Goal: Communication & Community: Participate in discussion

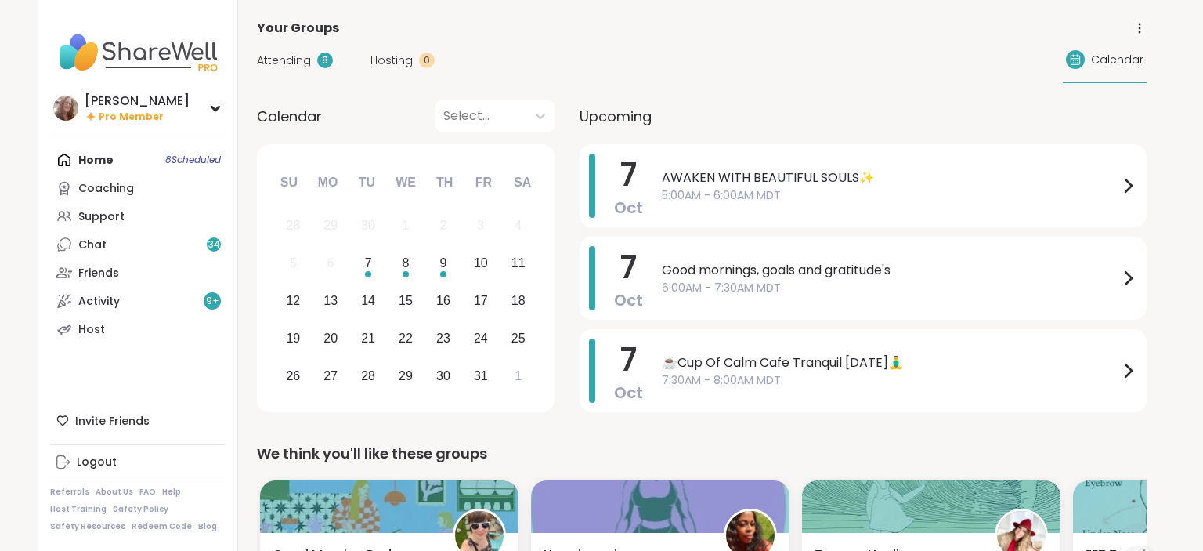
click at [302, 63] on span "Attending" at bounding box center [284, 60] width 54 height 16
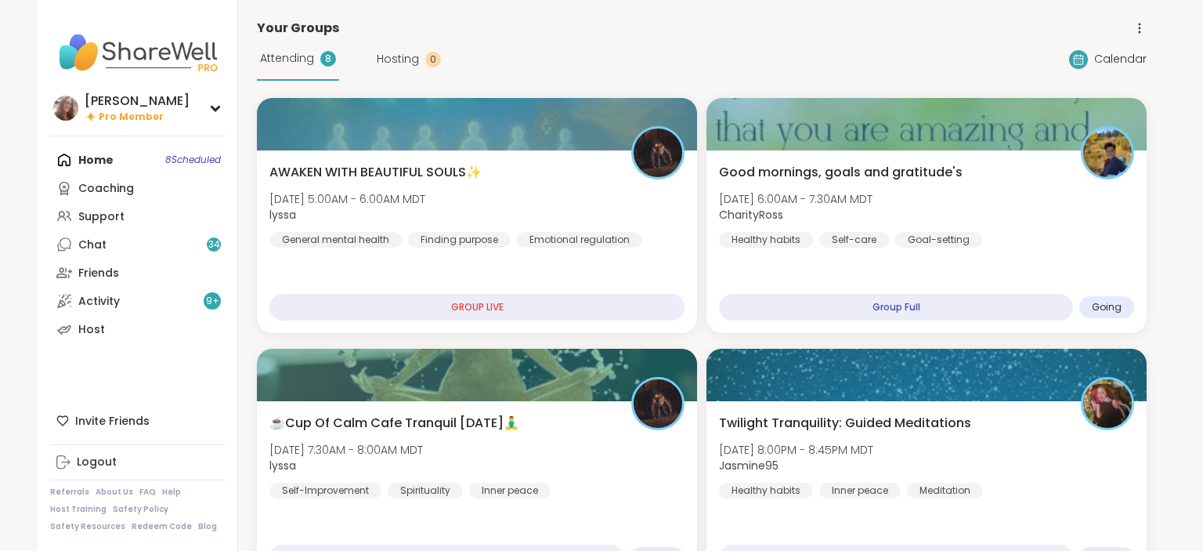
click at [671, 39] on div "Attending 8 Hosting 0 Calendar" at bounding box center [702, 59] width 890 height 43
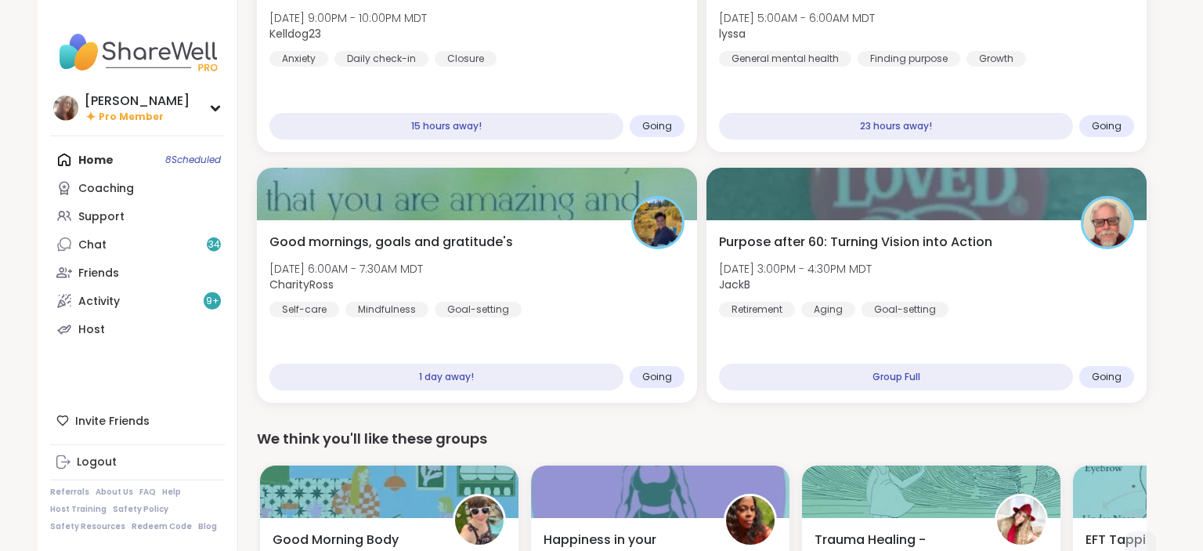
scroll to position [689, 0]
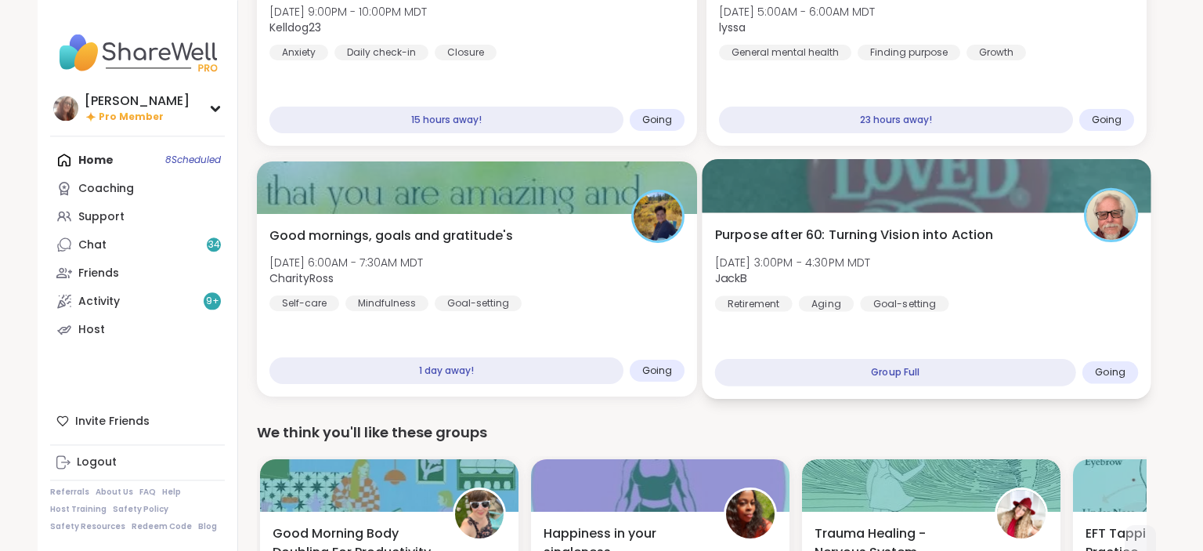
click at [992, 266] on div "Purpose after 60: Turning Vision into Action [DATE] 3:00PM - 4:30PM MDT JackB R…" at bounding box center [927, 269] width 424 height 86
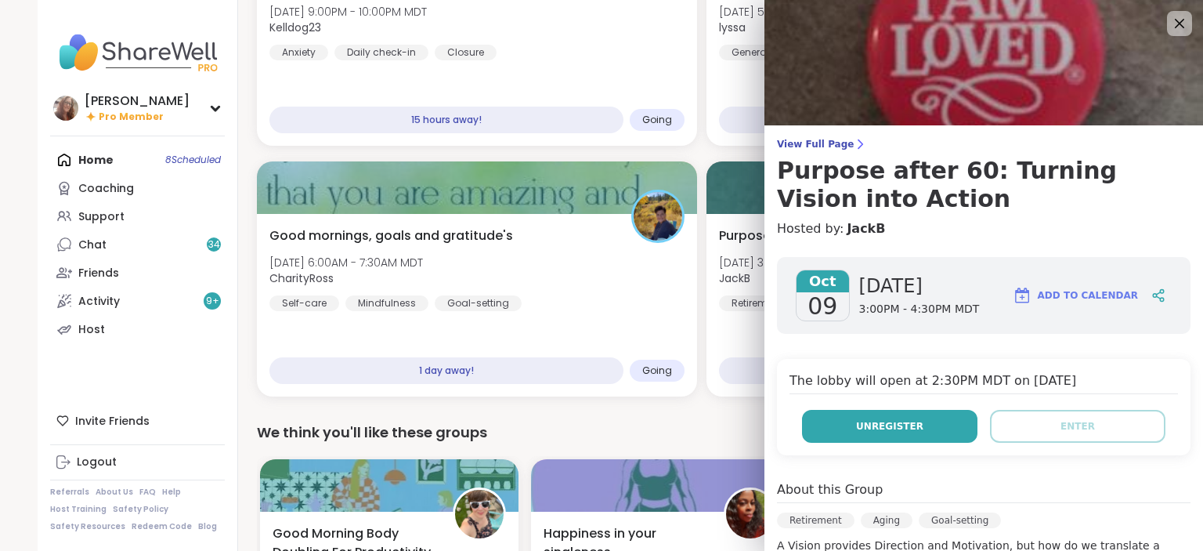
click at [924, 424] on button "Unregister" at bounding box center [889, 426] width 175 height 33
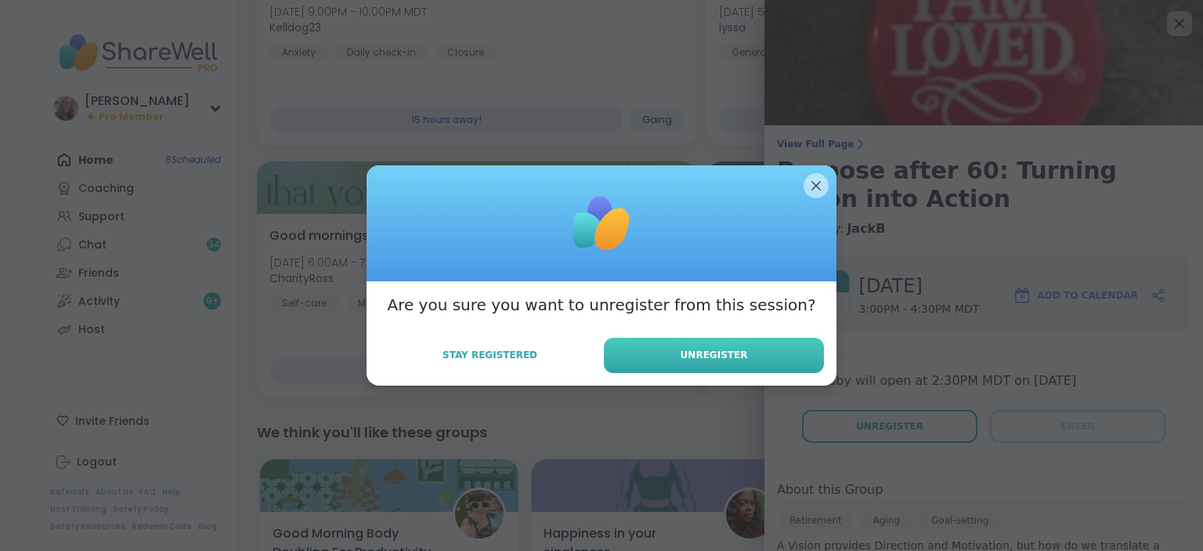
click at [785, 357] on button "Unregister" at bounding box center [714, 355] width 220 height 35
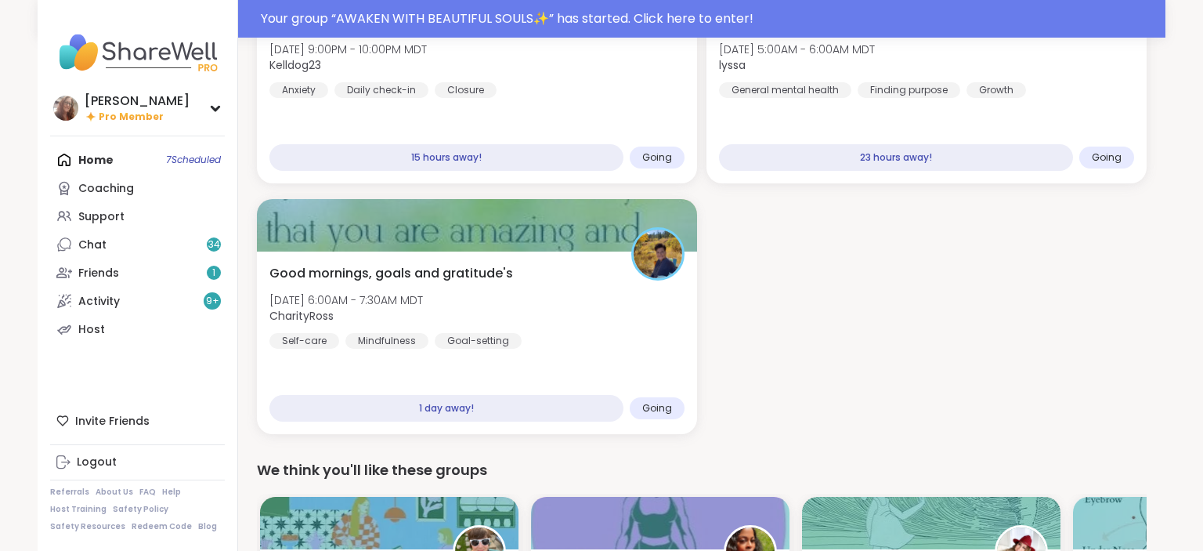
scroll to position [726, 0]
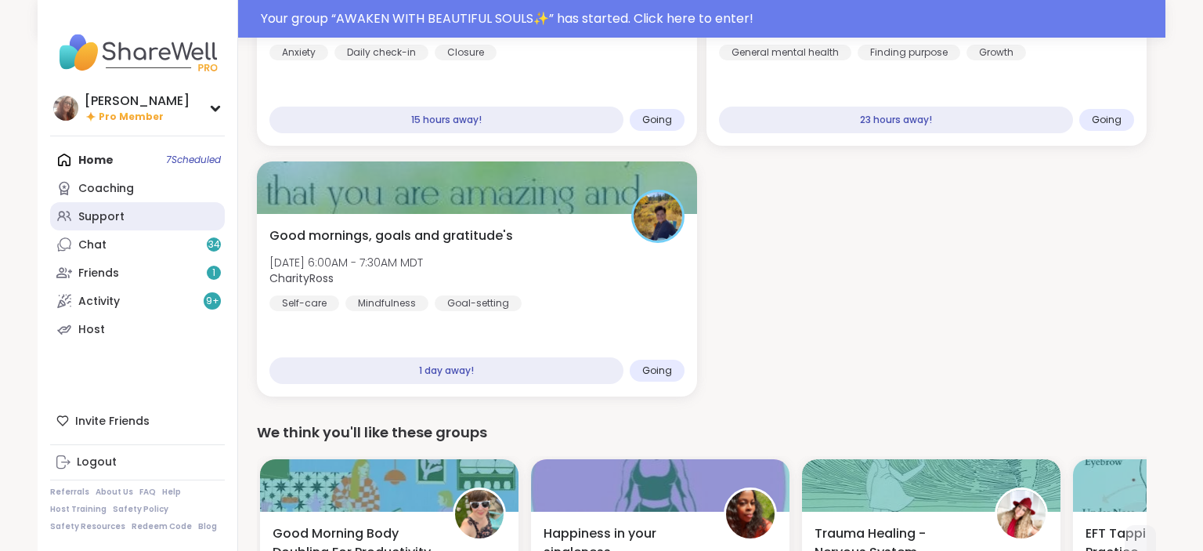
click at [141, 213] on link "Support" at bounding box center [137, 216] width 175 height 28
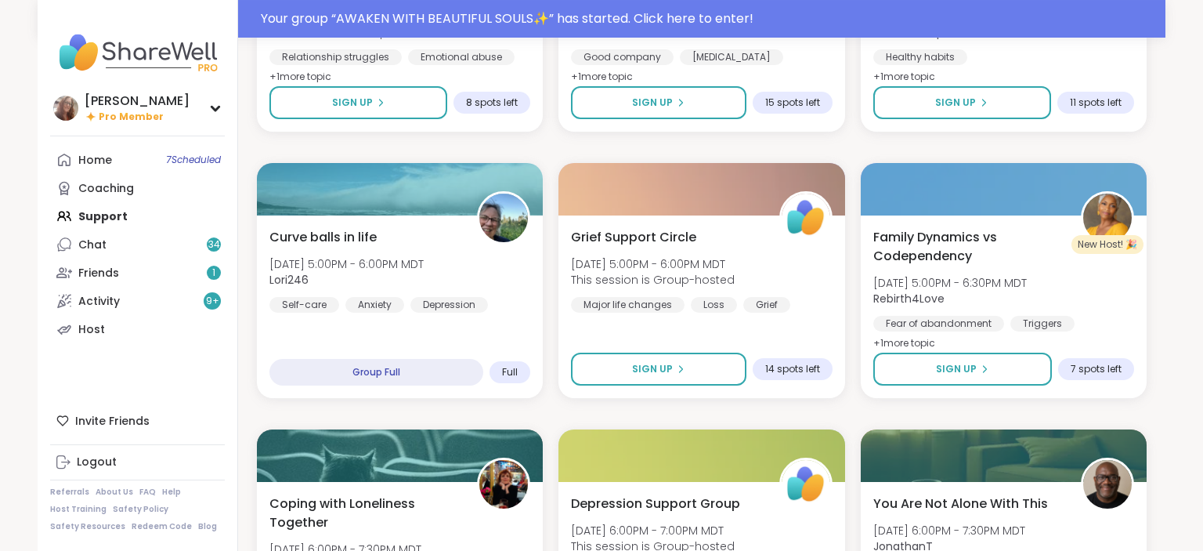
scroll to position [2670, 0]
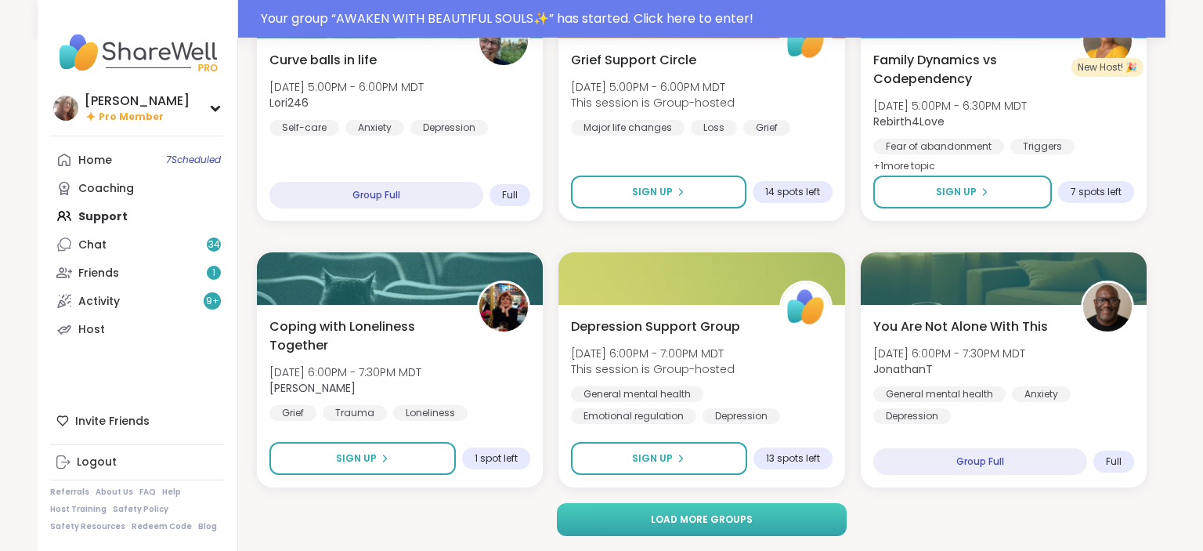
click at [681, 518] on span "Load more groups" at bounding box center [702, 519] width 102 height 14
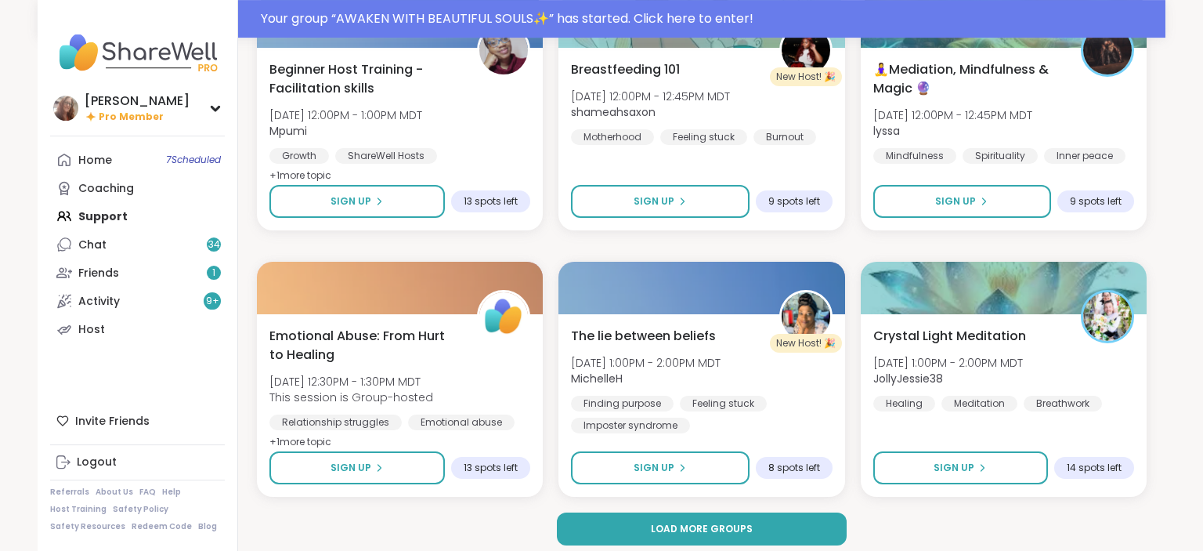
scroll to position [5866, 0]
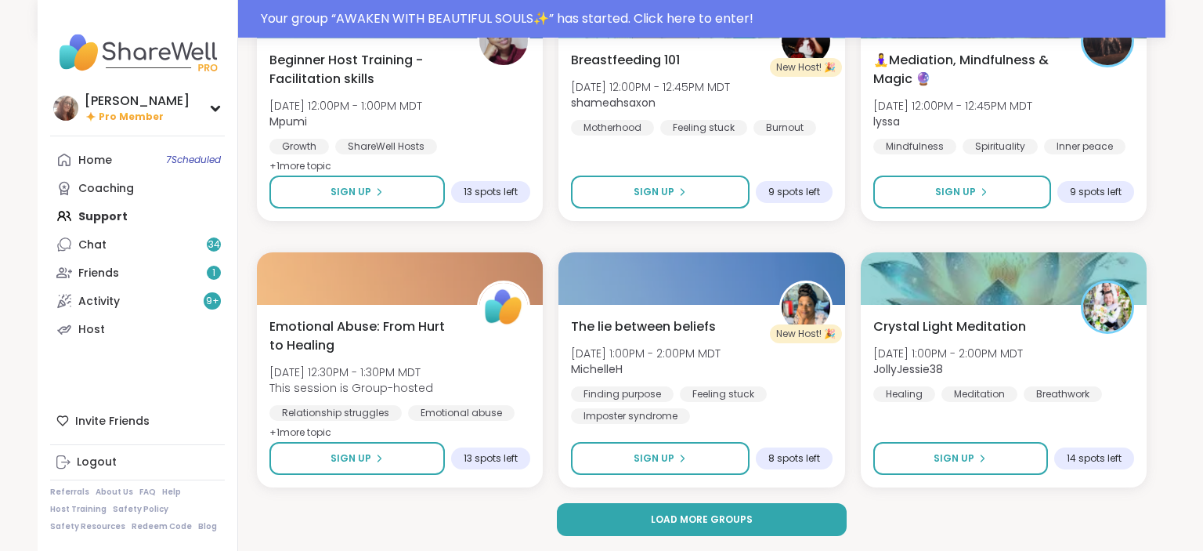
click at [681, 518] on span "Load more groups" at bounding box center [702, 519] width 102 height 14
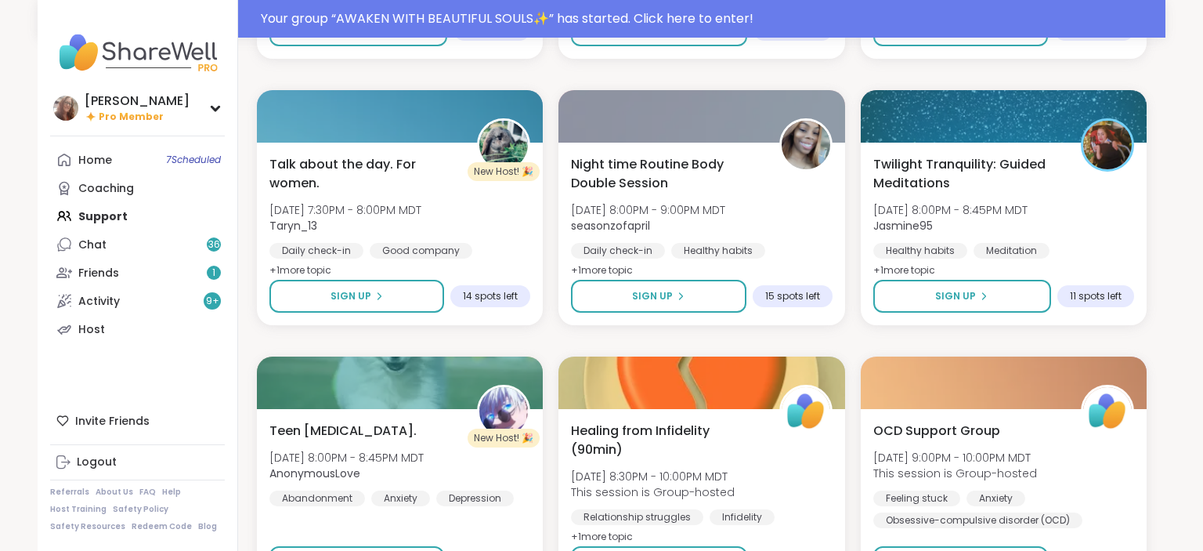
scroll to position [7934, 0]
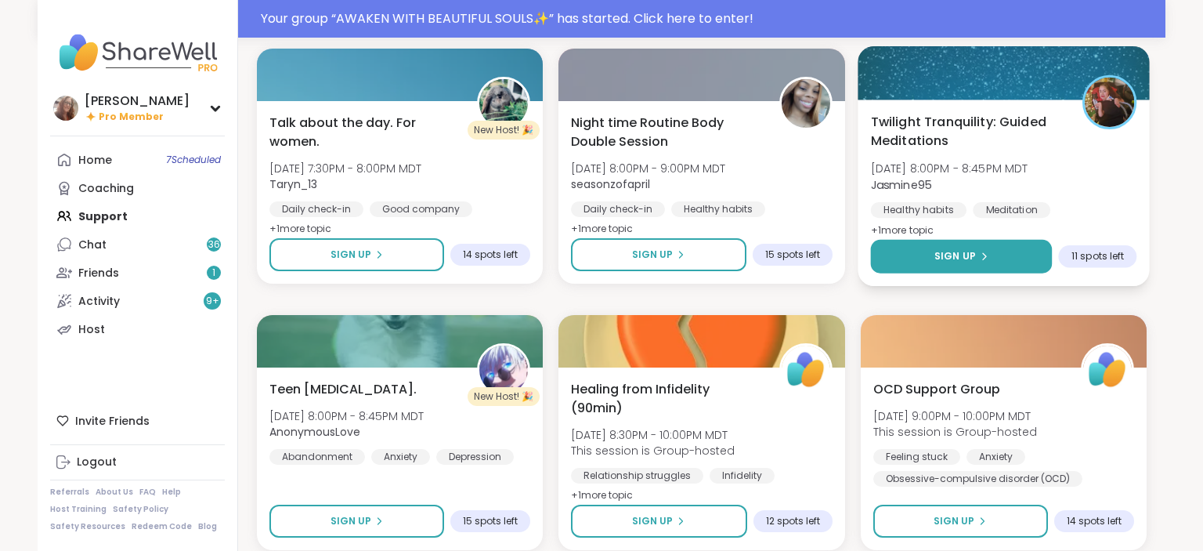
click at [973, 249] on span "Sign Up" at bounding box center [955, 256] width 42 height 14
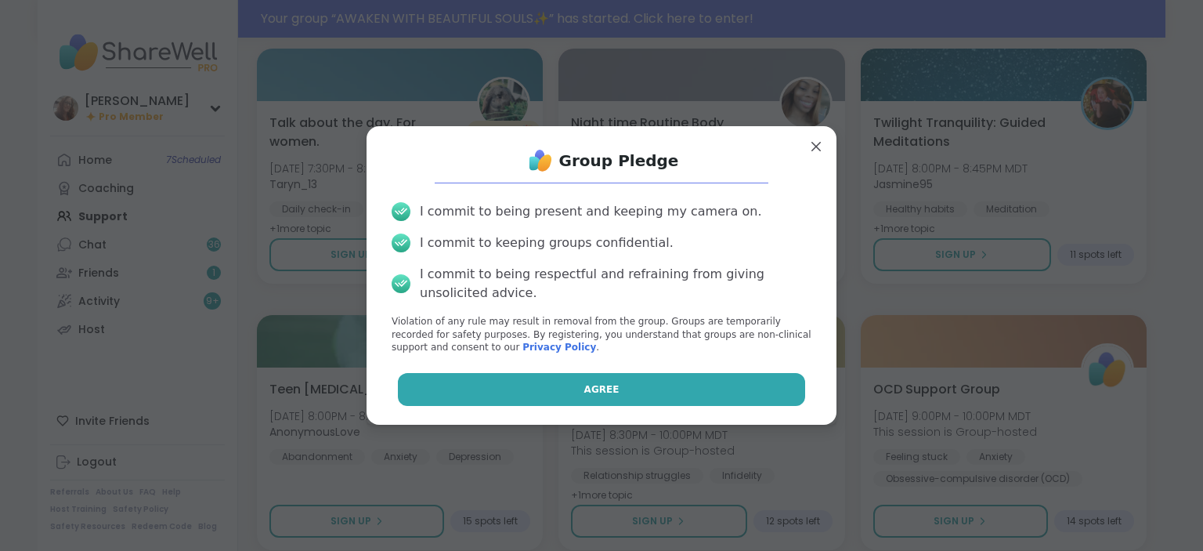
click at [706, 385] on button "Agree" at bounding box center [602, 389] width 408 height 33
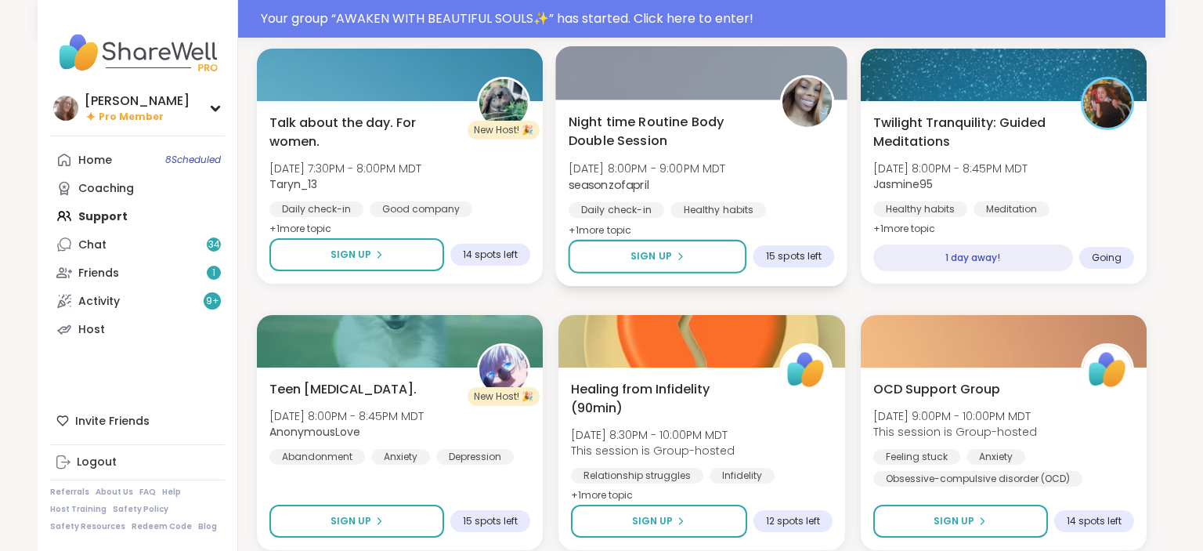
click at [841, 263] on div "Night time Routine Body Double Session [DATE] 8:00PM - 9:00PM MDT seasonzofapri…" at bounding box center [702, 192] width 292 height 186
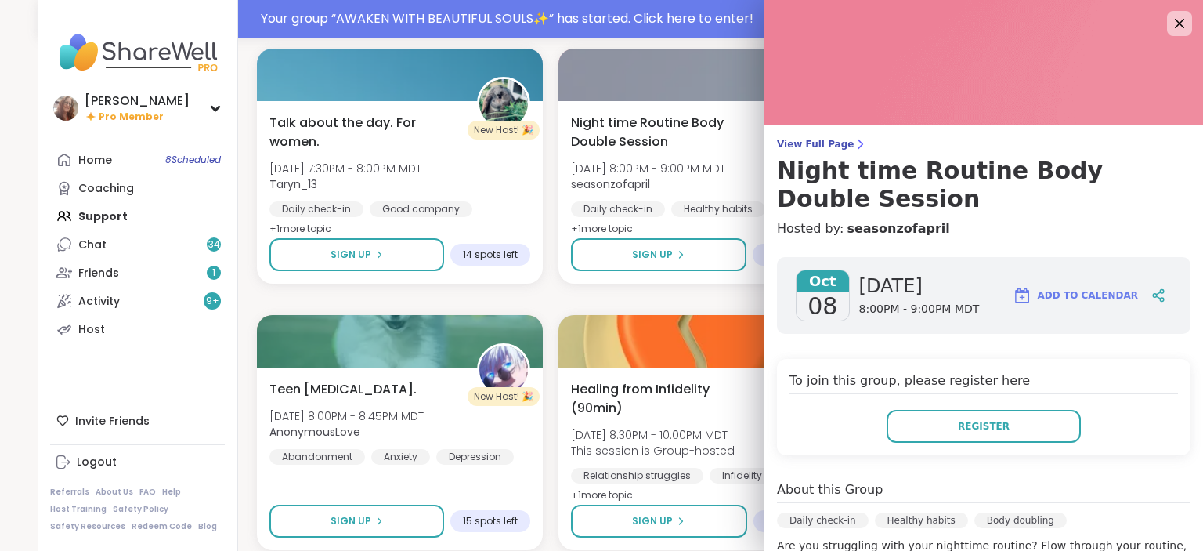
click at [1177, 282] on div "[DATE] [DATE] 8:00PM - 9:00PM MDT Add to Calendar" at bounding box center [984, 295] width 414 height 77
click at [1178, 34] on div at bounding box center [1179, 23] width 27 height 27
click at [1183, 27] on icon at bounding box center [1179, 23] width 20 height 20
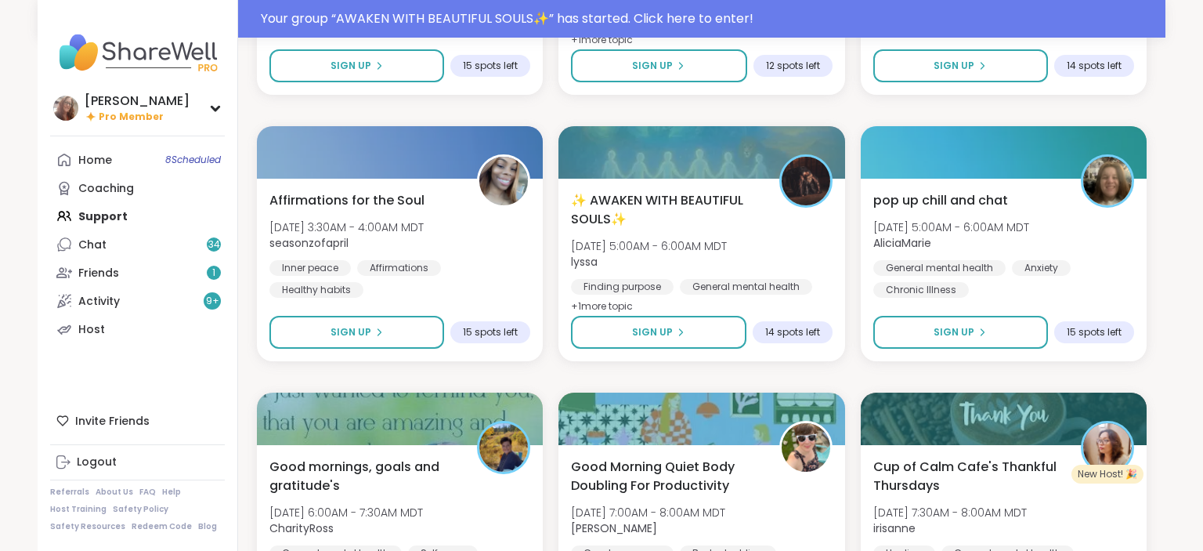
scroll to position [8431, 0]
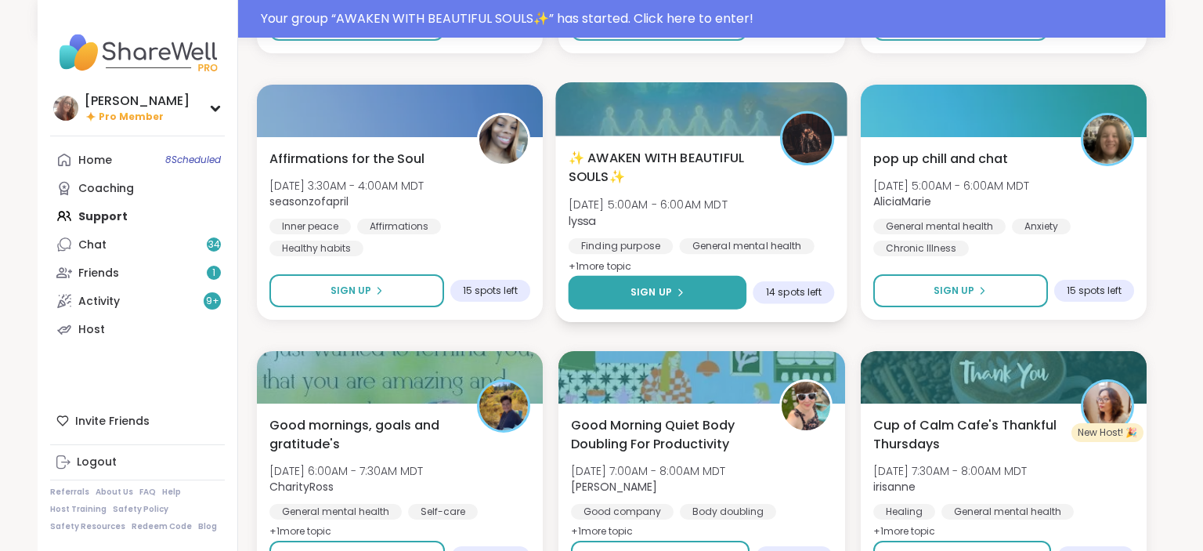
click at [670, 289] on span "Sign Up" at bounding box center [652, 292] width 42 height 14
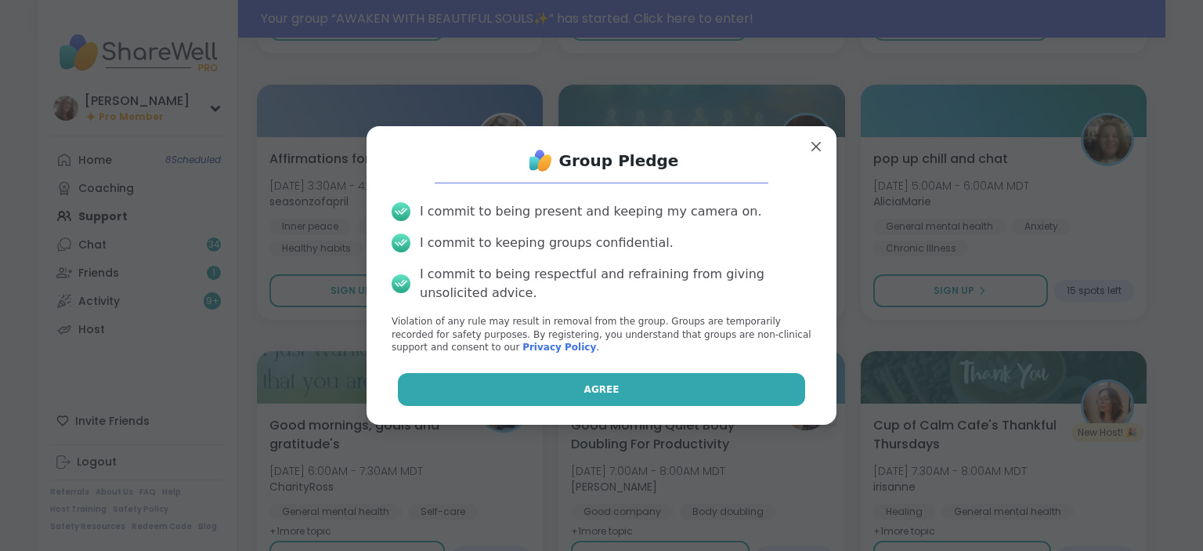
click at [703, 388] on button "Agree" at bounding box center [602, 389] width 408 height 33
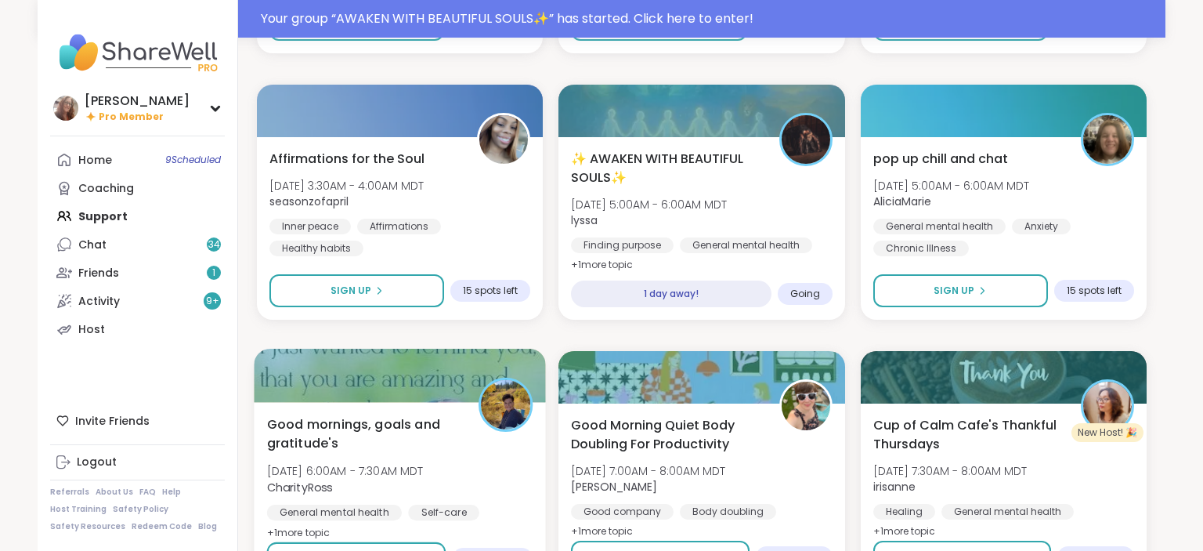
click at [503, 440] on div "Good mornings, goals and gratitude's [DATE] 6:00AM - 7:30AM MDT CharityRoss Gen…" at bounding box center [400, 478] width 266 height 128
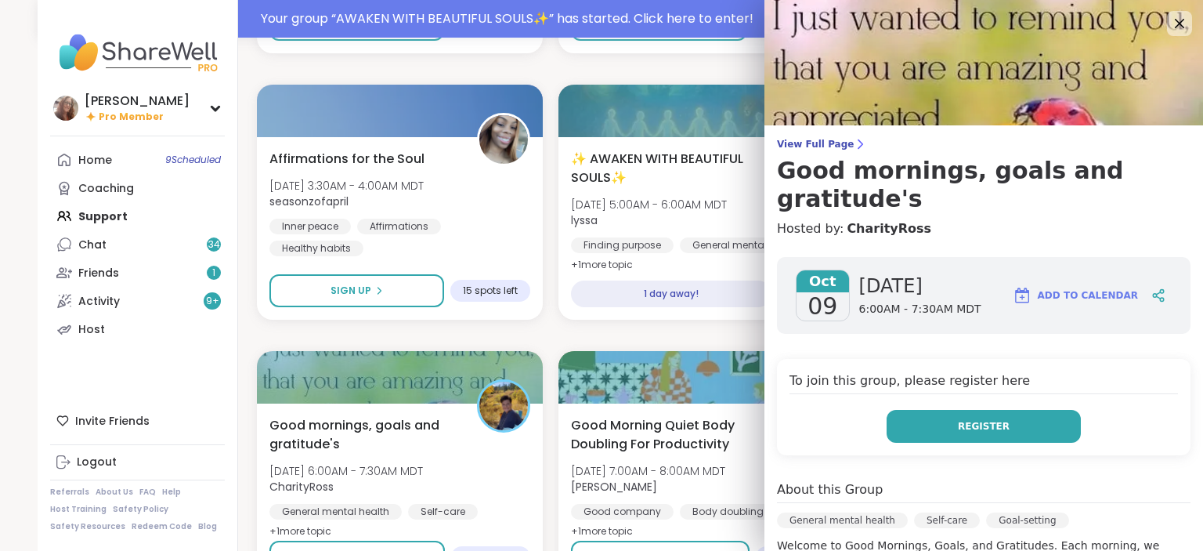
click at [927, 410] on button "Register" at bounding box center [984, 426] width 194 height 33
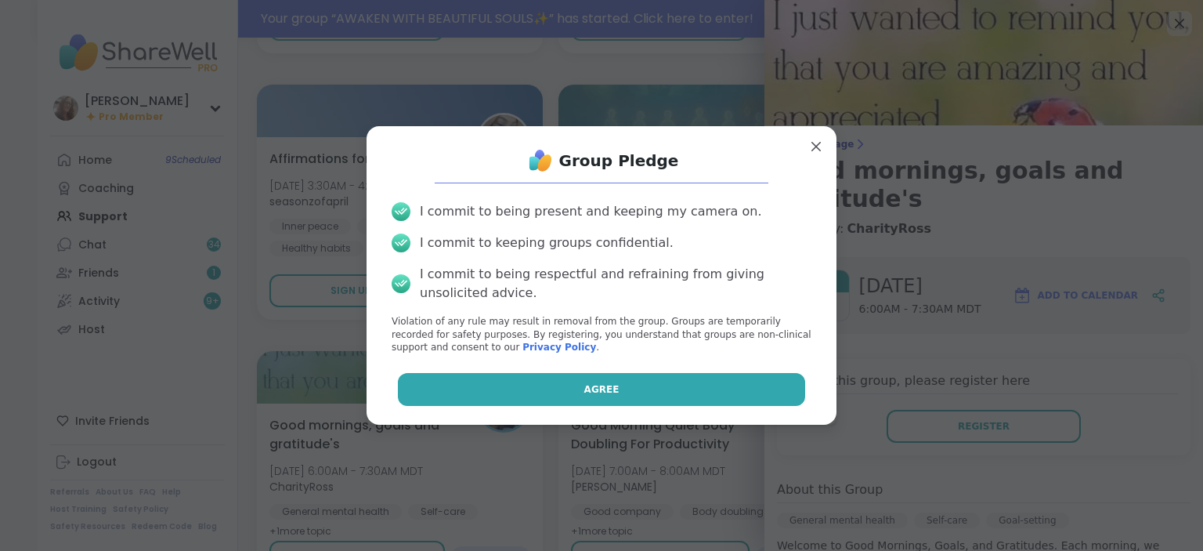
click at [756, 390] on button "Agree" at bounding box center [602, 389] width 408 height 33
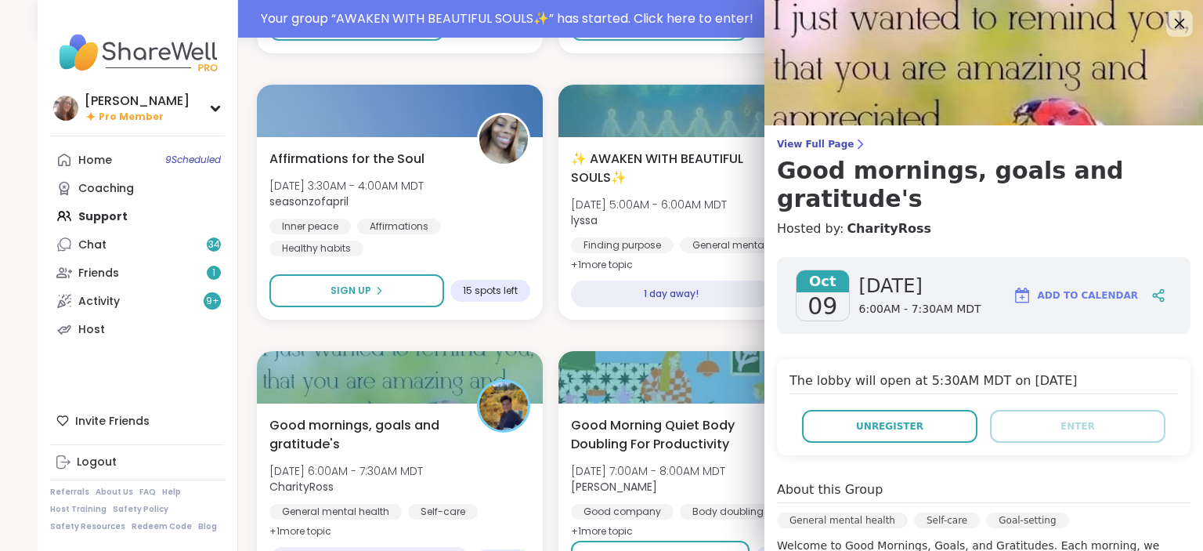
click at [1180, 27] on icon at bounding box center [1179, 23] width 20 height 20
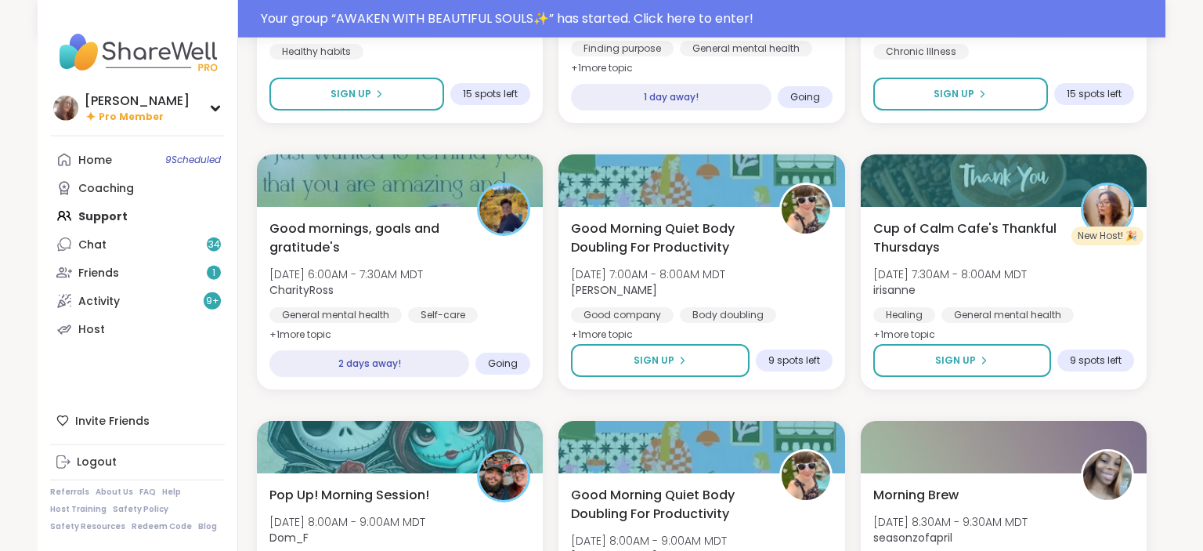
scroll to position [8638, 0]
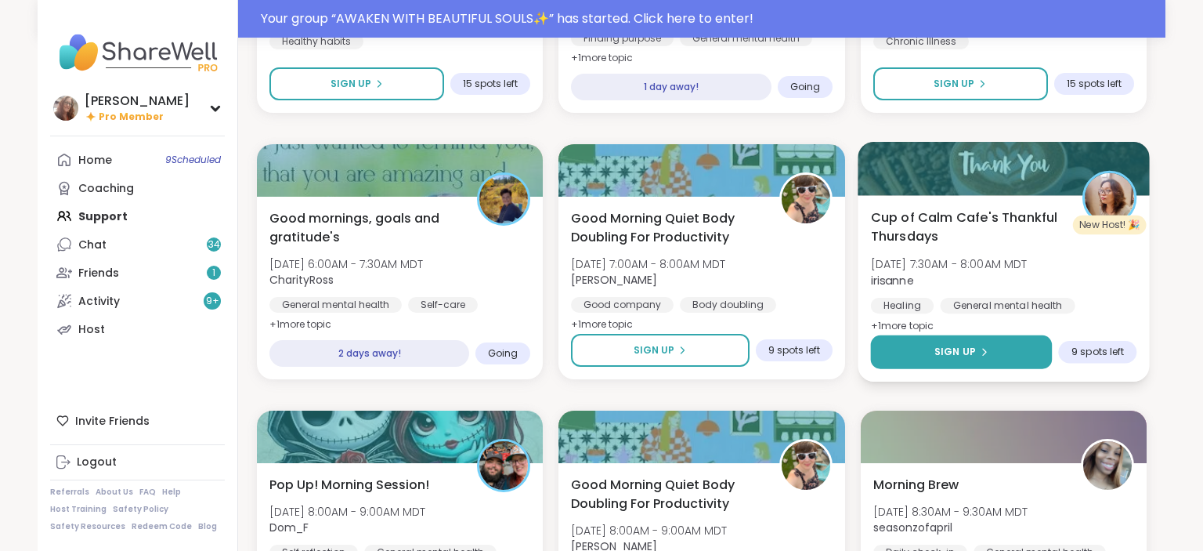
click at [989, 363] on button "Sign Up" at bounding box center [961, 352] width 182 height 34
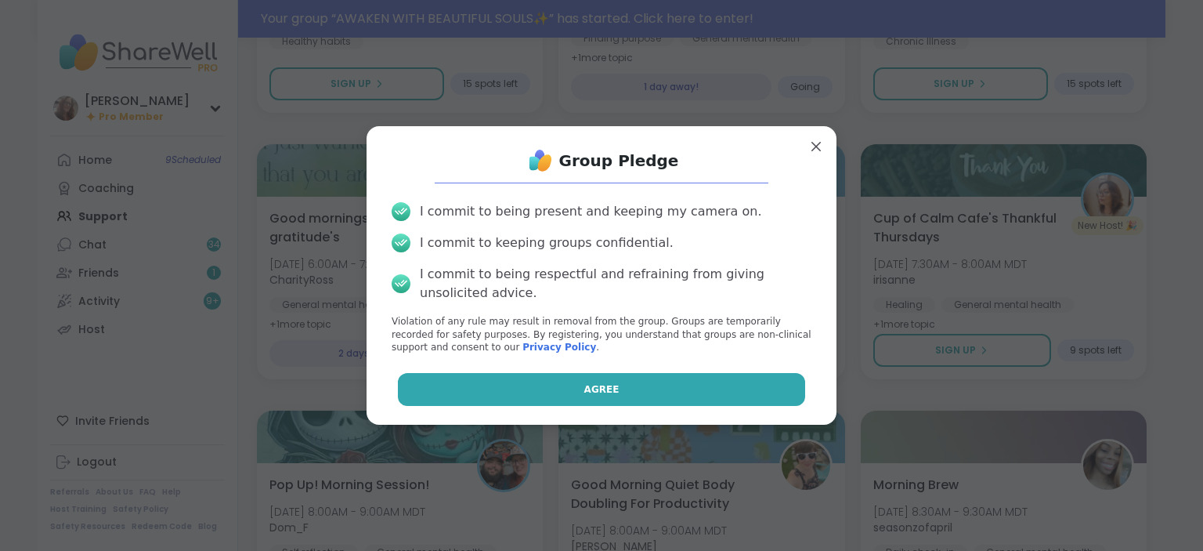
click at [767, 388] on button "Agree" at bounding box center [602, 389] width 408 height 33
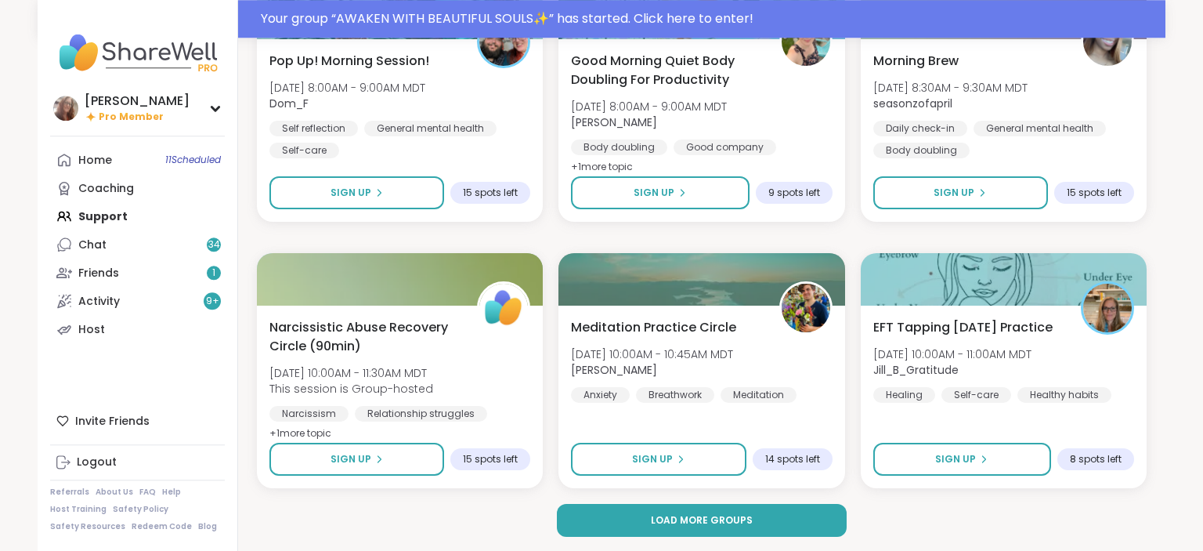
scroll to position [9062, 0]
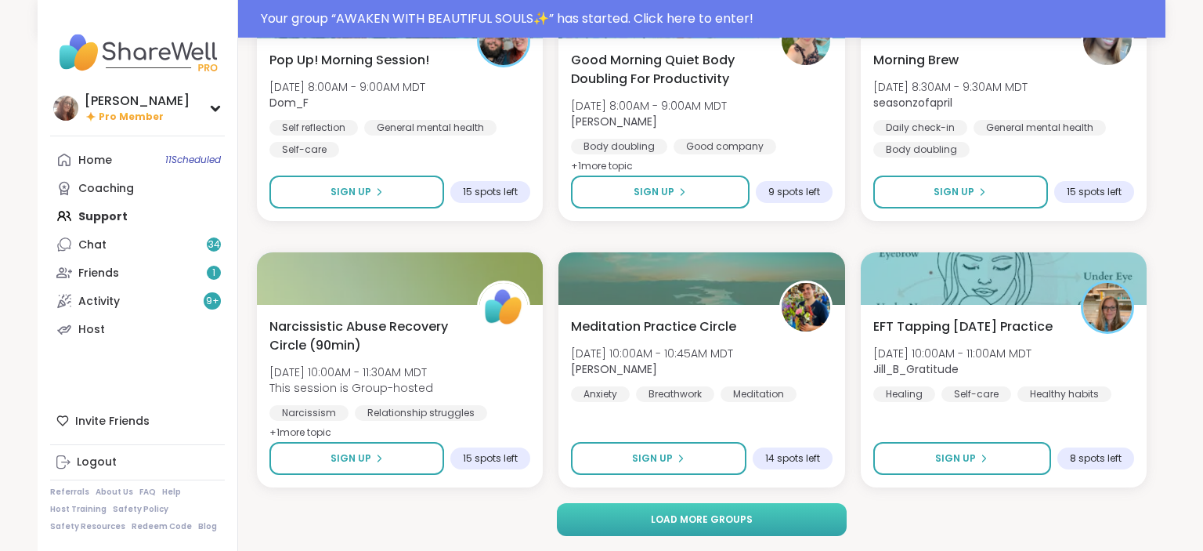
click at [714, 524] on span "Load more groups" at bounding box center [702, 519] width 102 height 14
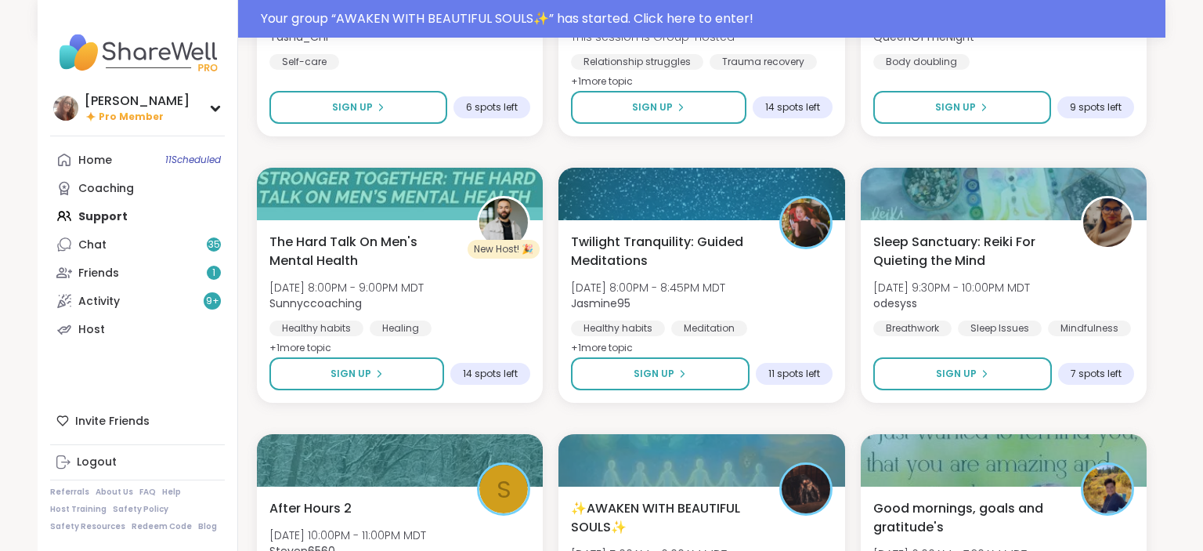
scroll to position [11585, 0]
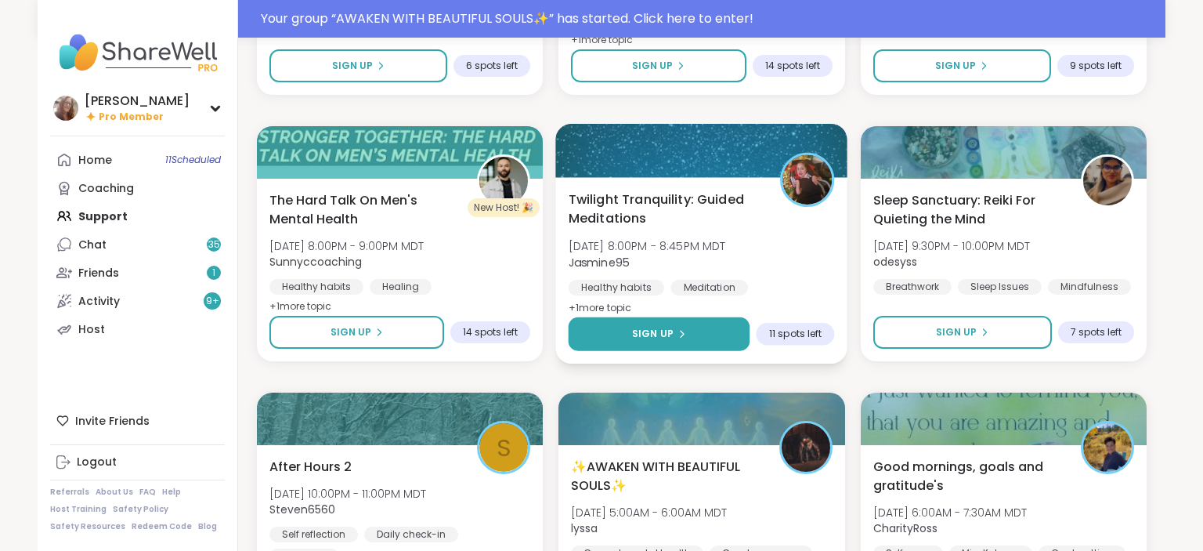
click at [715, 325] on button "Sign Up" at bounding box center [660, 334] width 182 height 34
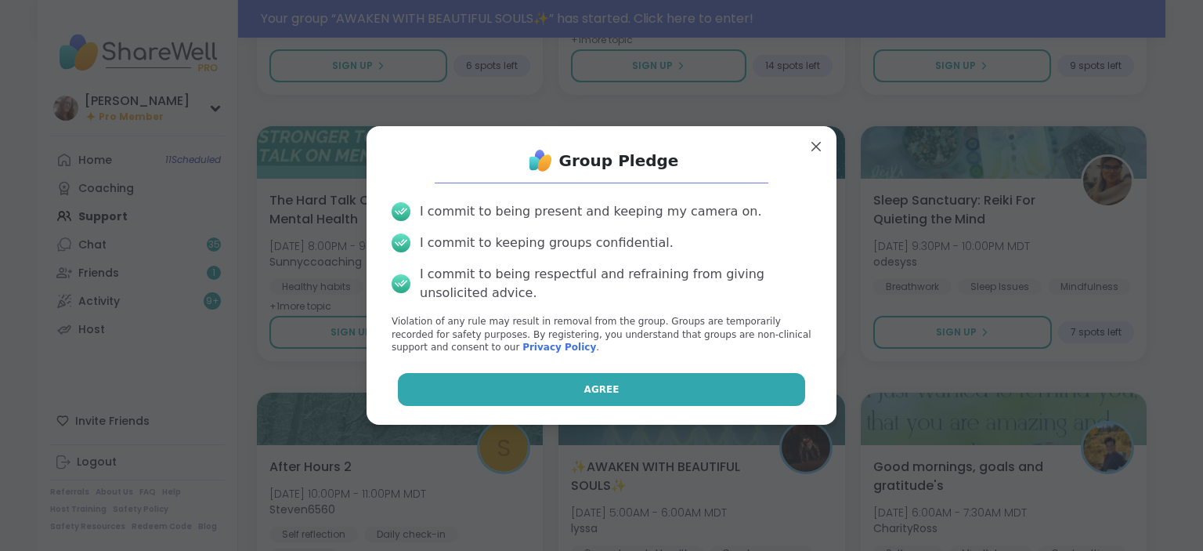
click at [669, 384] on button "Agree" at bounding box center [602, 389] width 408 height 33
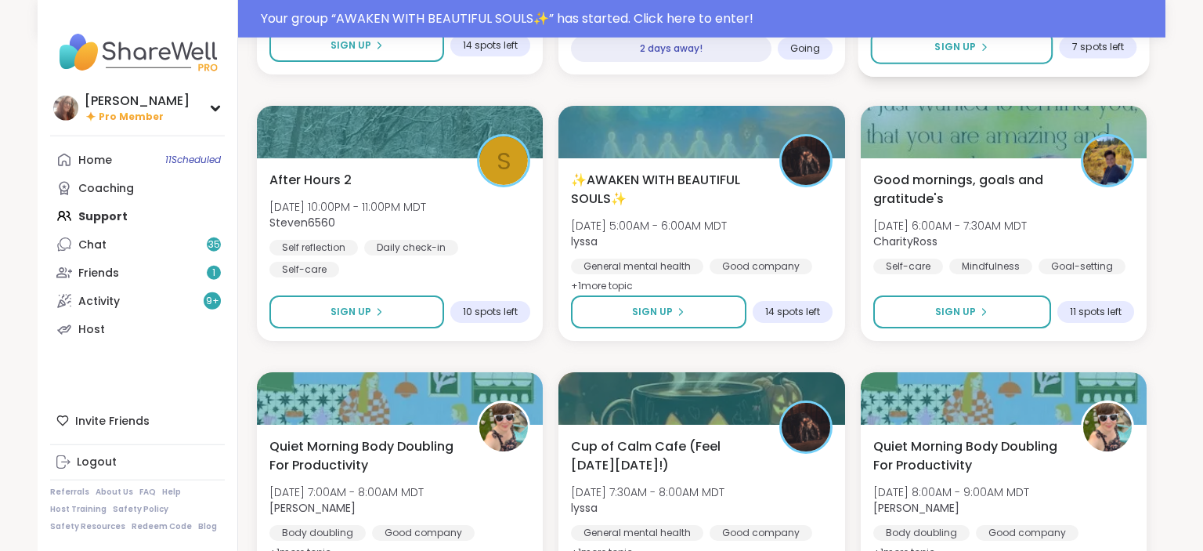
scroll to position [11875, 0]
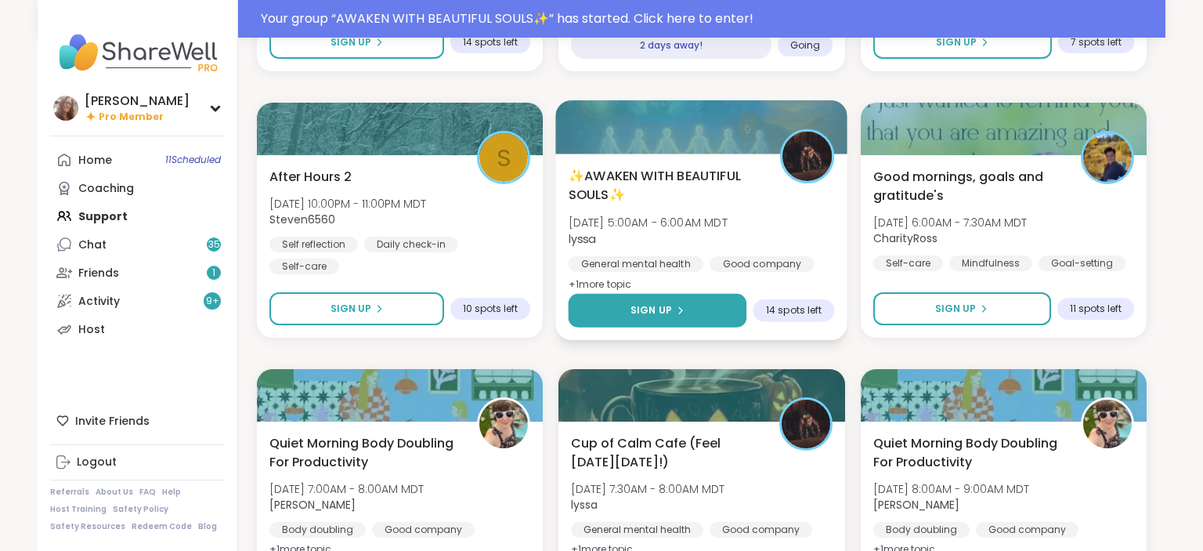
click at [713, 309] on button "Sign Up" at bounding box center [658, 311] width 179 height 34
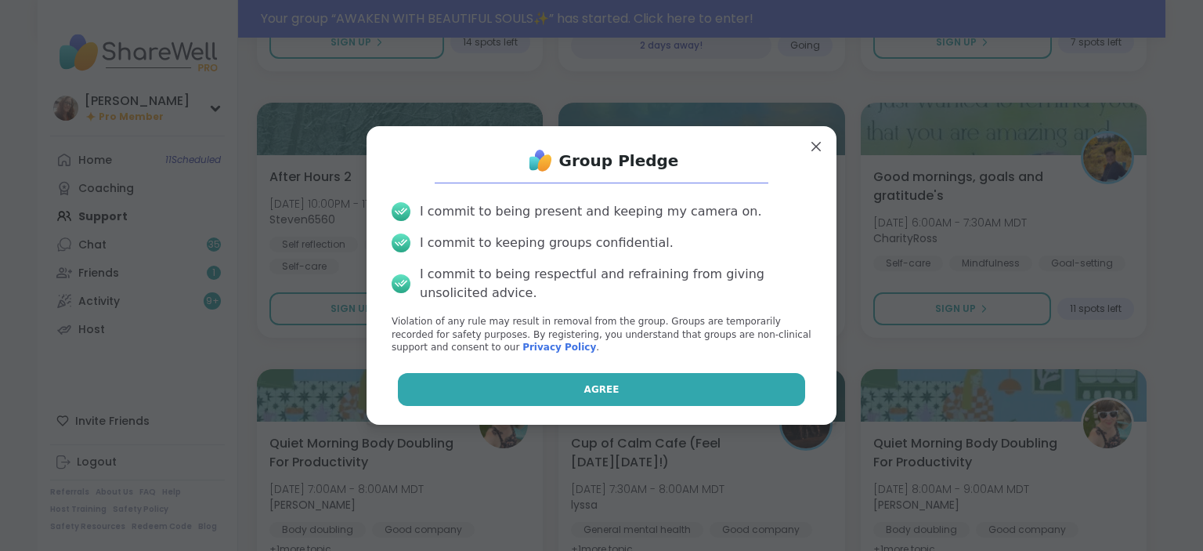
click at [694, 391] on button "Agree" at bounding box center [602, 389] width 408 height 33
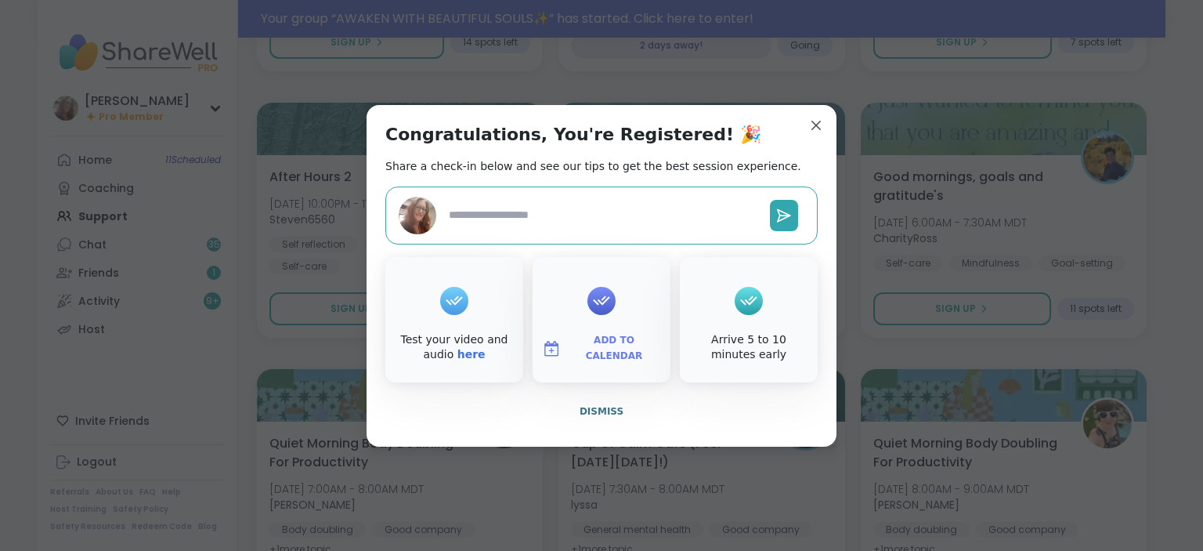
type textarea "*"
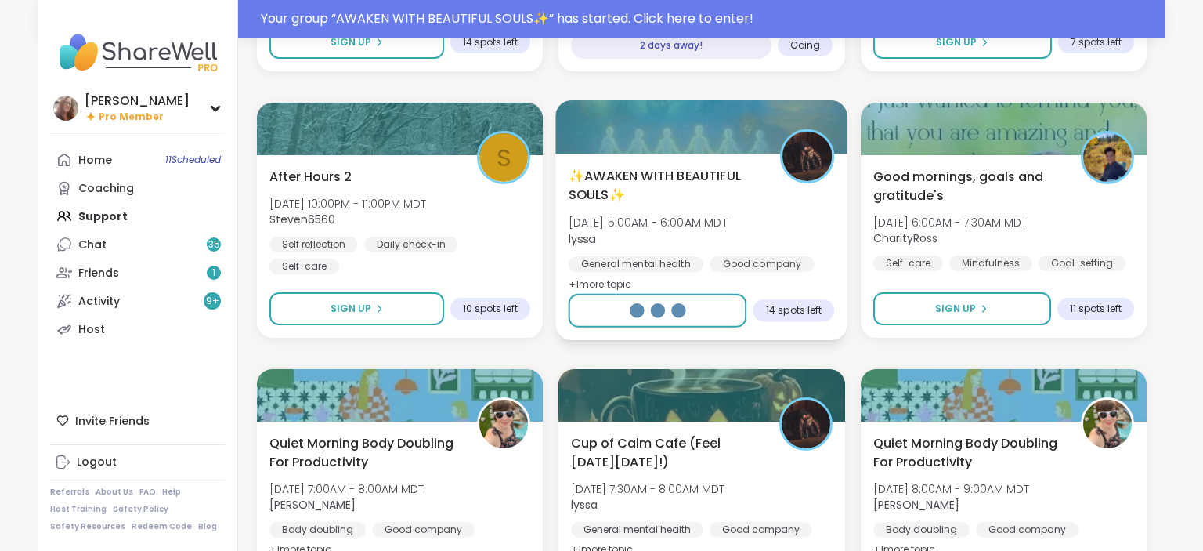
click at [817, 121] on div at bounding box center [702, 126] width 292 height 53
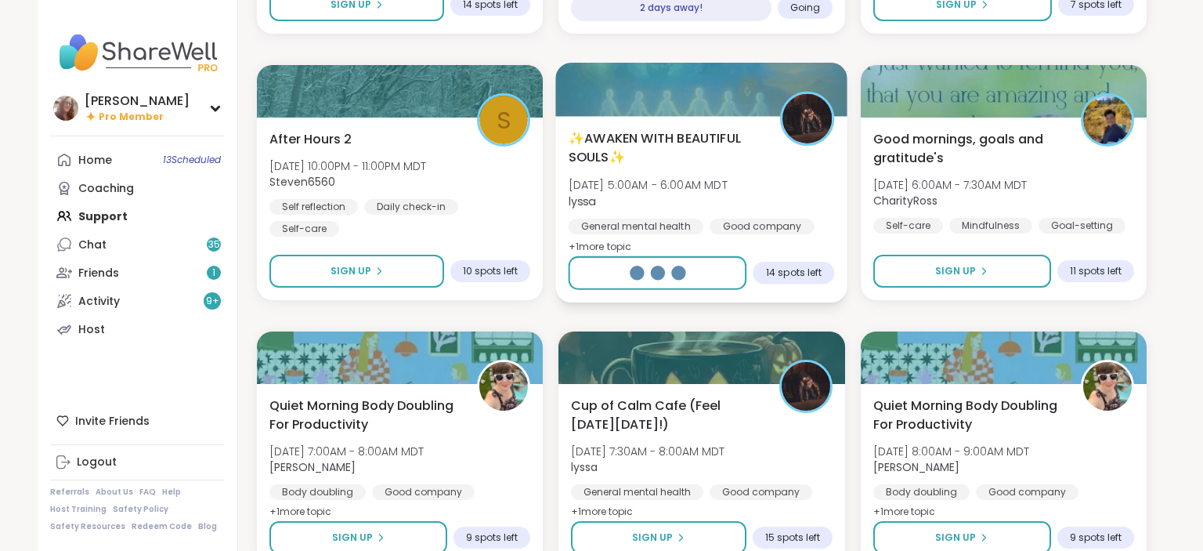
scroll to position [11837, 0]
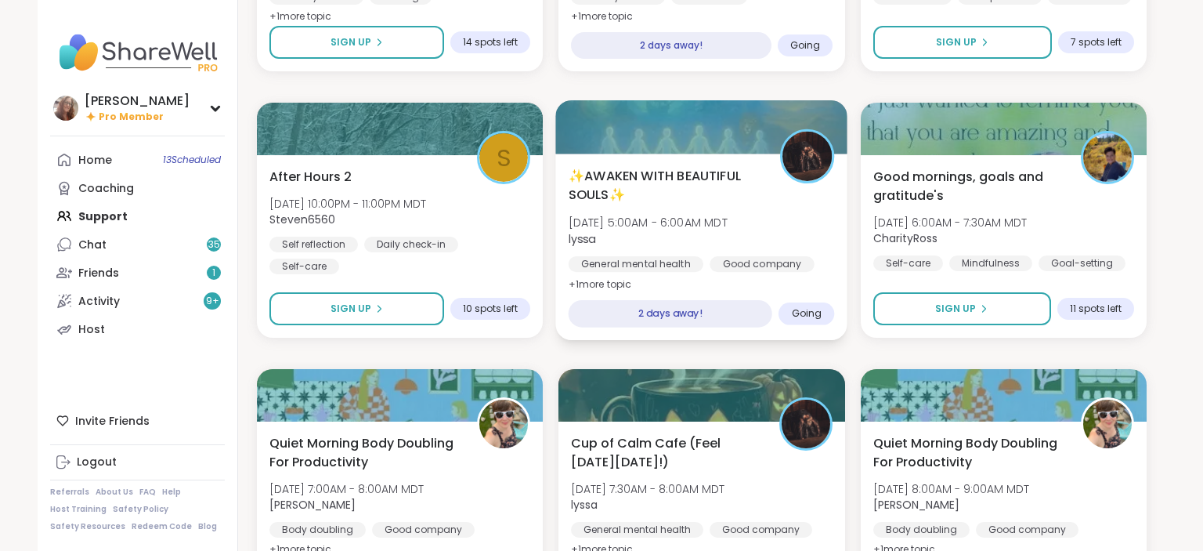
click at [983, 311] on div "[DATE] [DATE] 5:00AM - 6:00AM MDT Add to Calendar" at bounding box center [992, 295] width 398 height 77
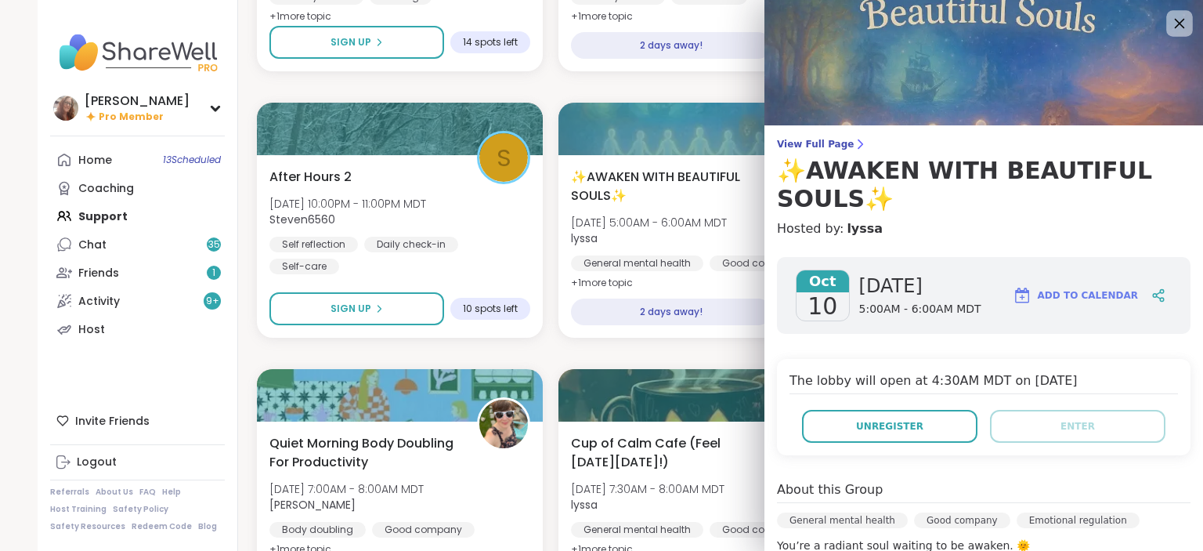
click at [1180, 20] on icon at bounding box center [1179, 23] width 20 height 20
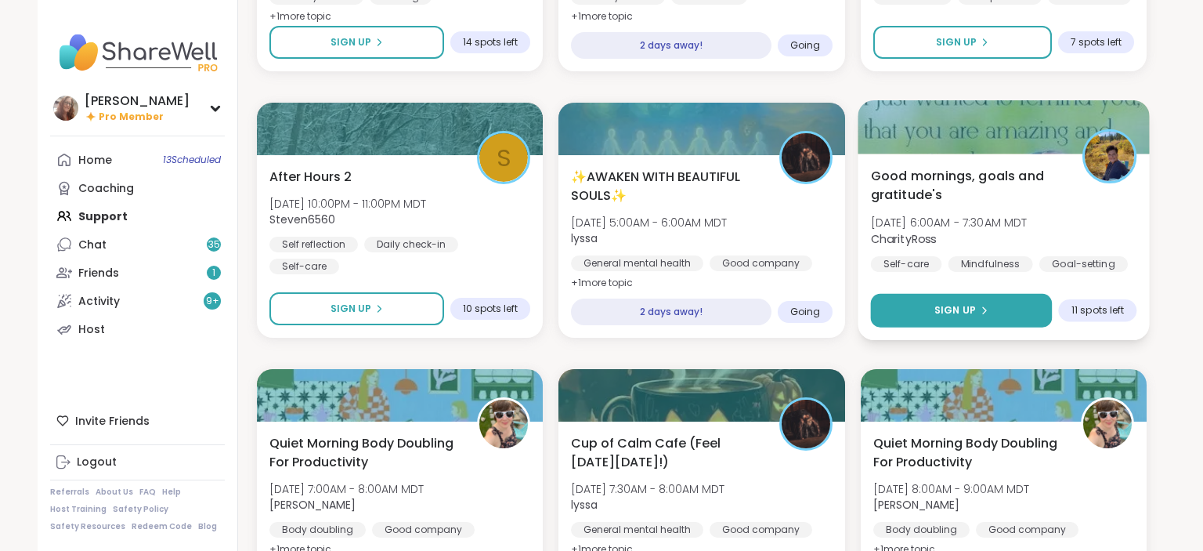
click at [993, 302] on button "Sign Up" at bounding box center [961, 311] width 182 height 34
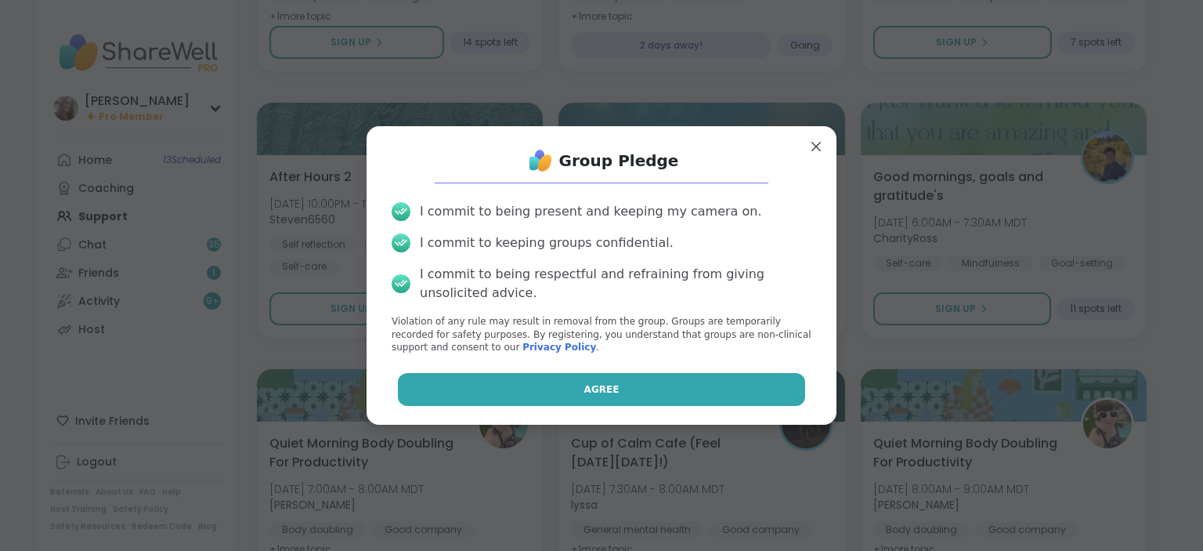
click at [750, 381] on button "Agree" at bounding box center [602, 389] width 408 height 33
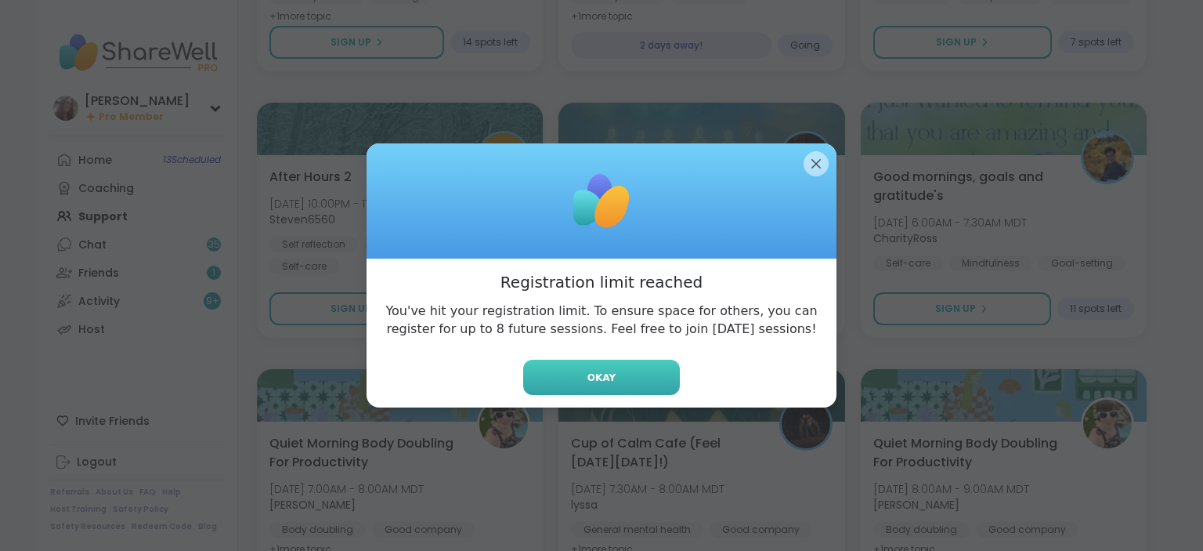
click at [659, 371] on button "Okay" at bounding box center [601, 377] width 157 height 35
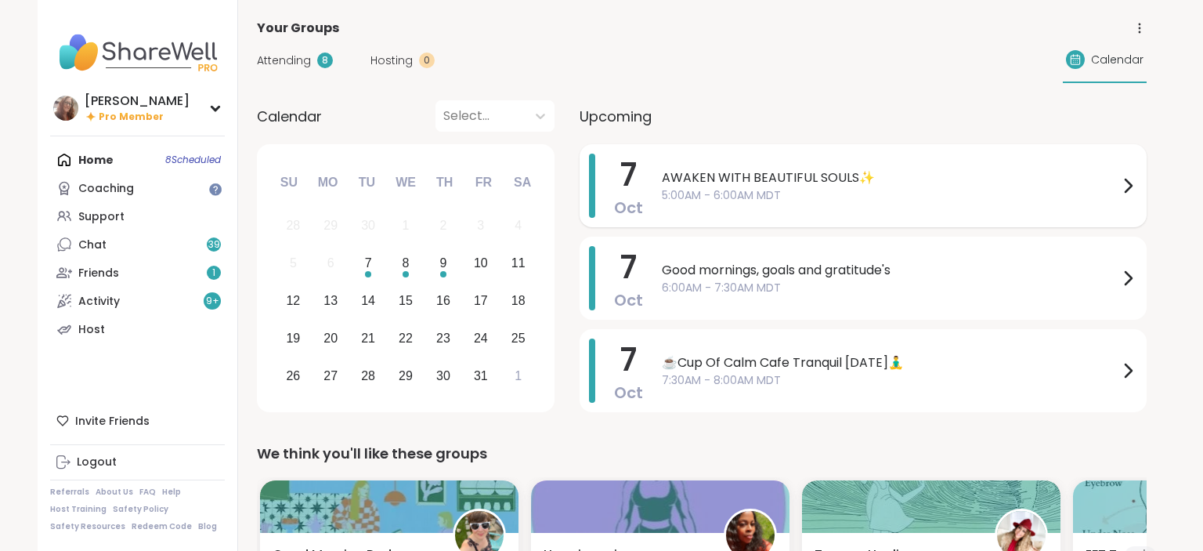
click at [797, 181] on div "Upcoming 7 Oct AWAKEN WITH BEAUTIFUL SOULS✨ 5:00AM - 6:00AM MDT 7 Oct Good morn…" at bounding box center [863, 258] width 567 height 317
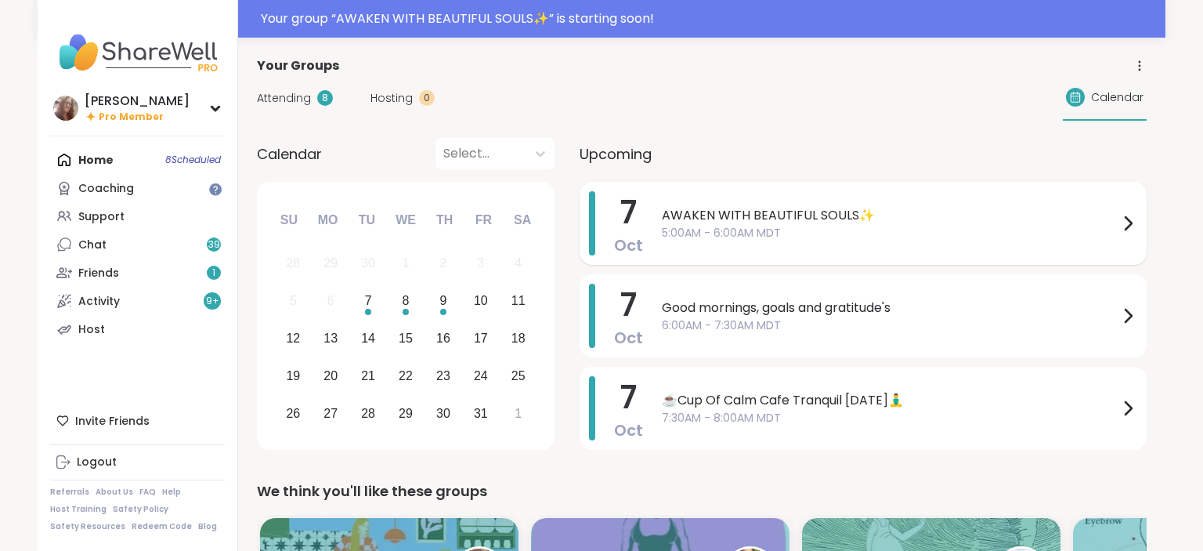
click at [796, 208] on span "AWAKEN WITH BEAUTIFUL SOULS✨" at bounding box center [890, 215] width 457 height 19
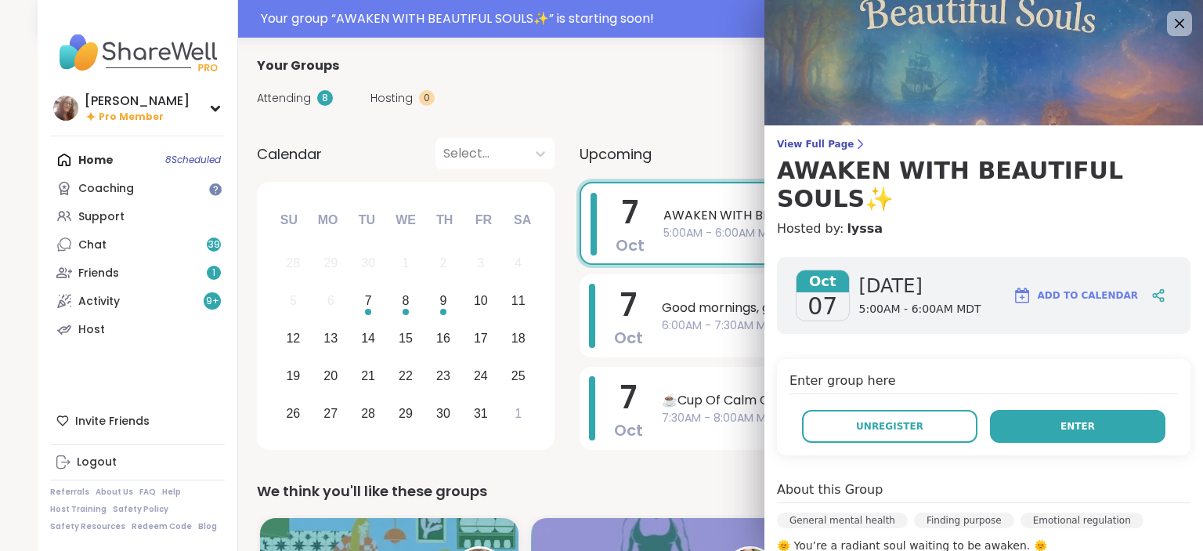
click at [1043, 410] on button "Enter" at bounding box center [1077, 426] width 175 height 33
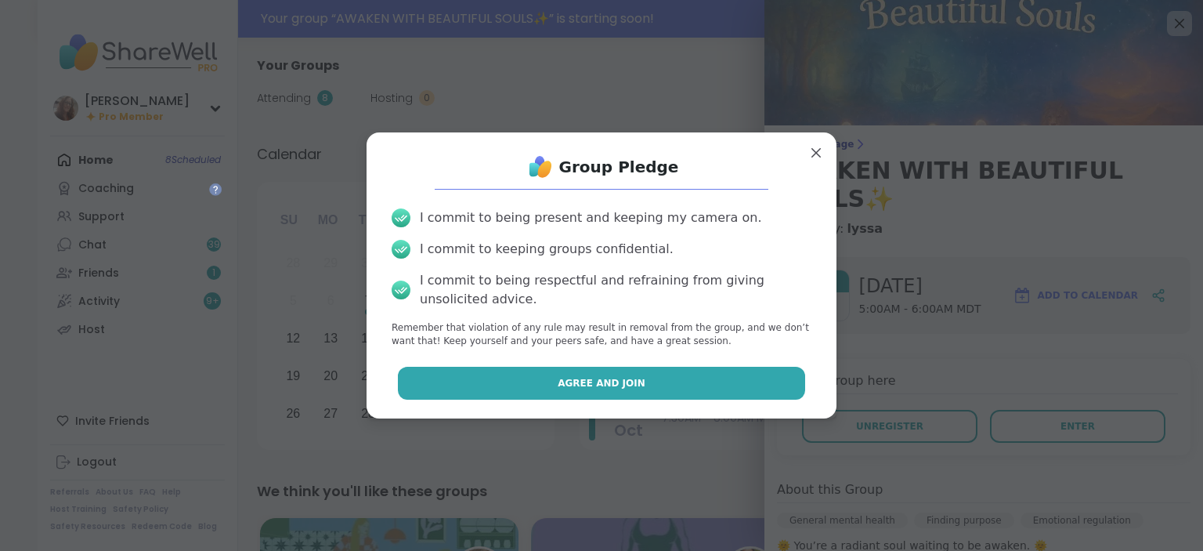
click at [790, 379] on button "Agree and Join" at bounding box center [602, 383] width 408 height 33
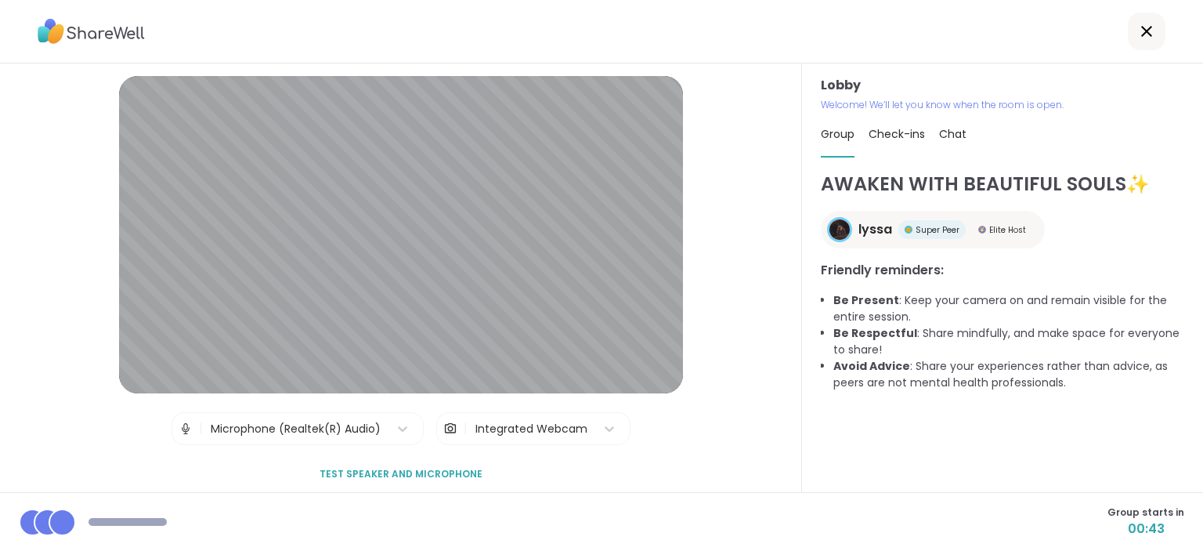
click at [958, 134] on span "Chat" at bounding box center [952, 134] width 27 height 16
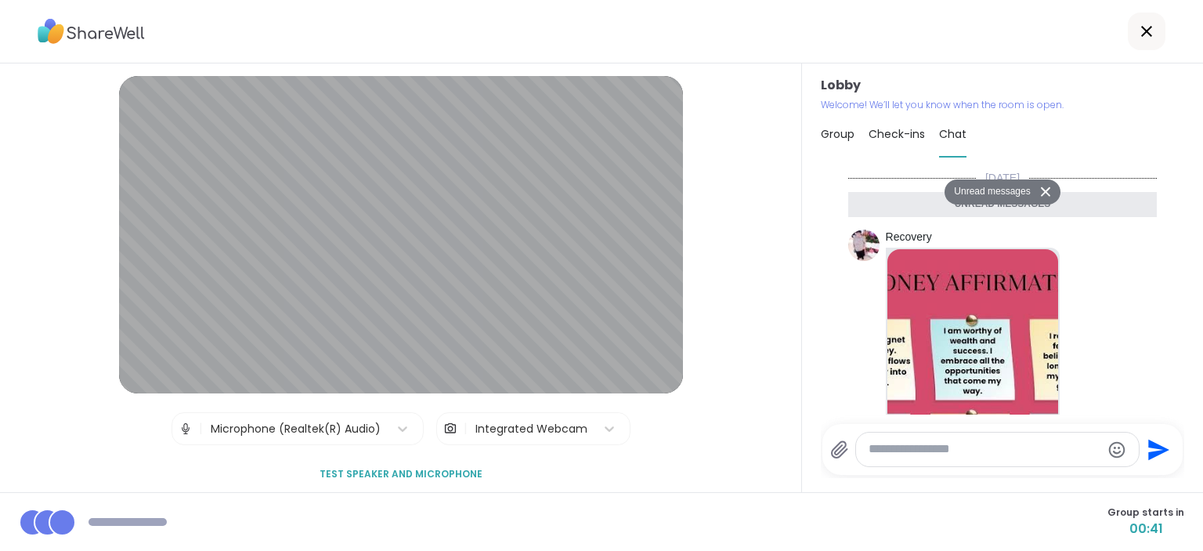
scroll to position [1043, 0]
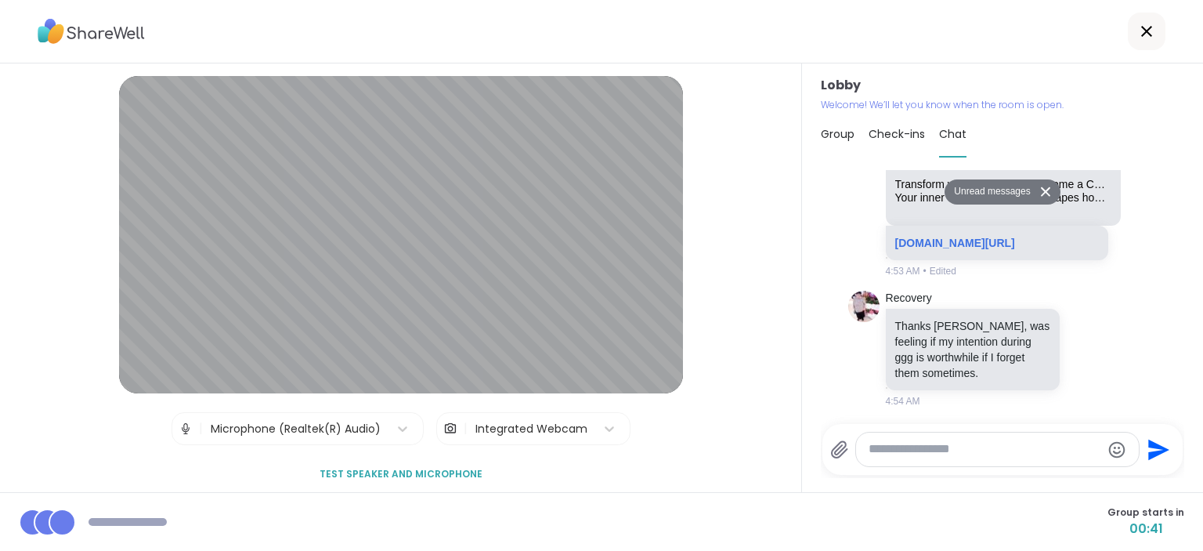
click at [924, 460] on div at bounding box center [997, 449] width 282 height 34
click at [898, 451] on textarea "Type your message" at bounding box center [985, 449] width 232 height 16
paste textarea "**********"
type textarea "**********"
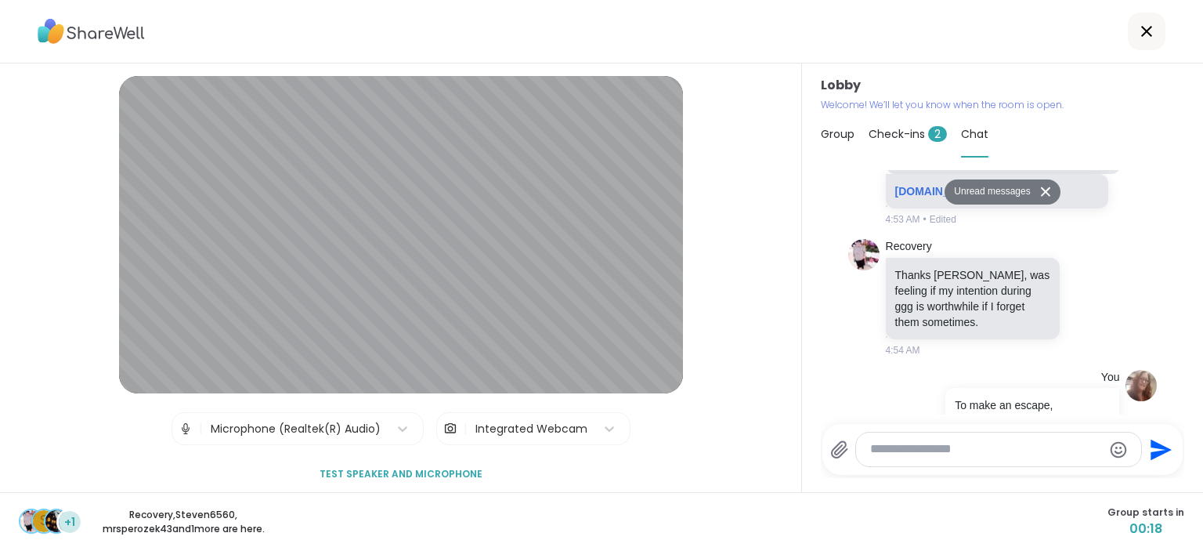
scroll to position [1433, 0]
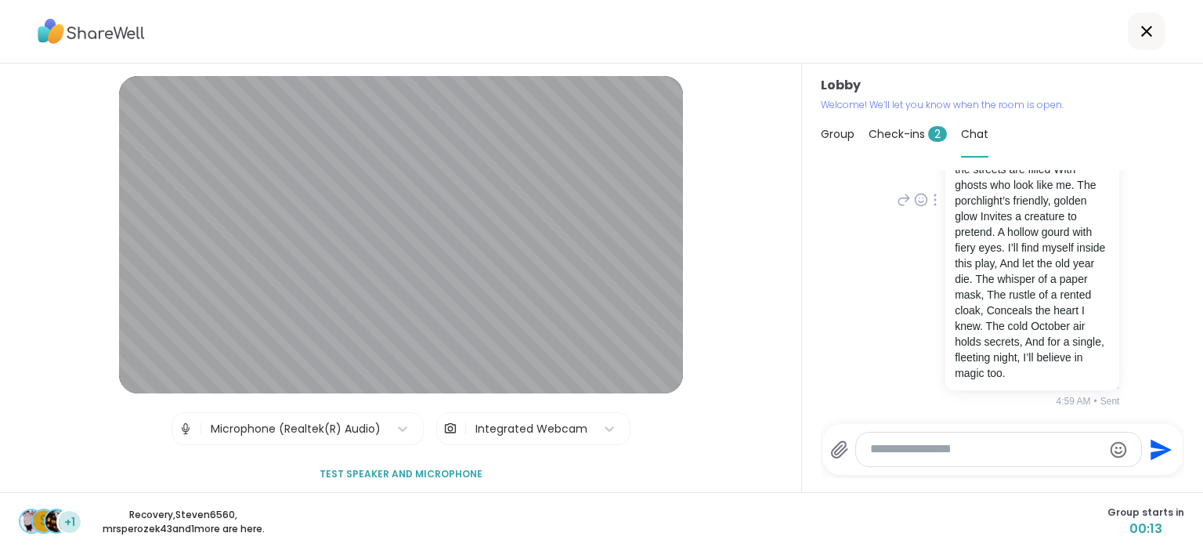
click at [1152, 218] on div "You To make an escape, I shed my skin of grief, And slip inside the night. The …" at bounding box center [1002, 201] width 309 height 428
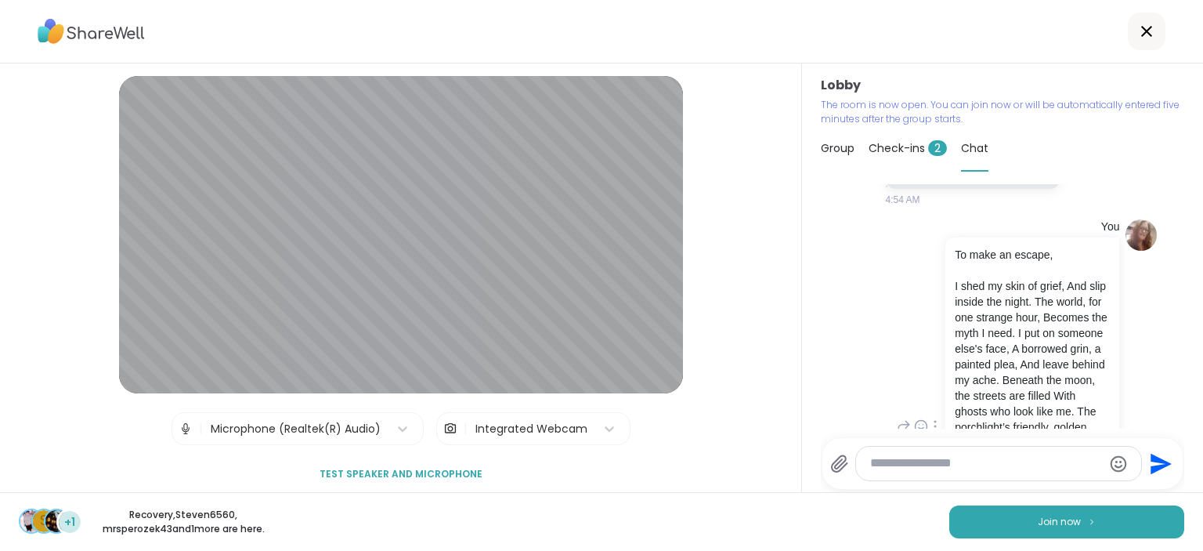
scroll to position [1179, 0]
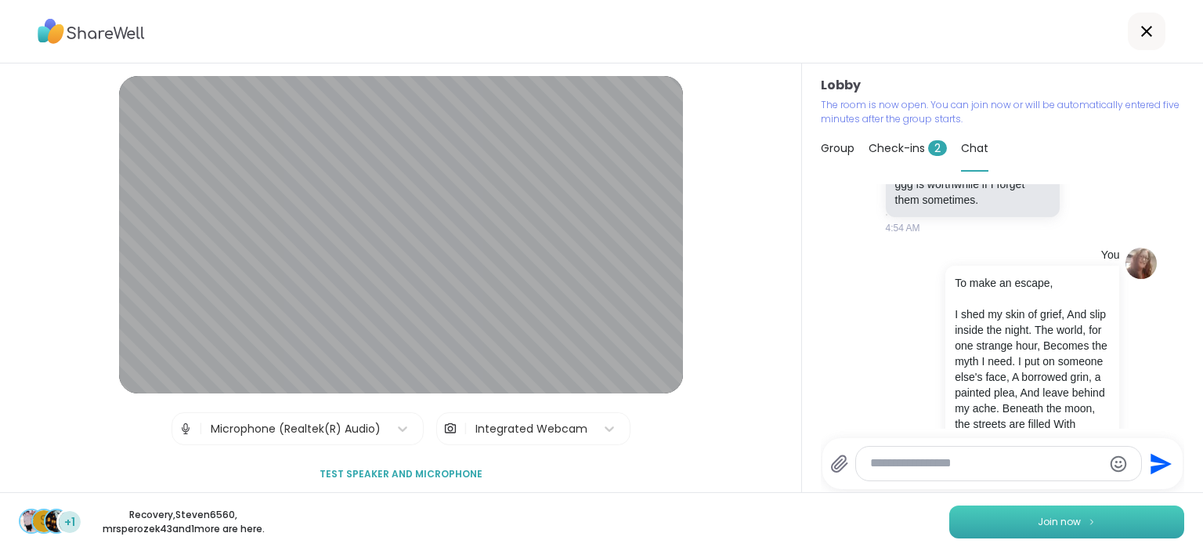
click at [1085, 518] on button "Join now" at bounding box center [1066, 521] width 235 height 33
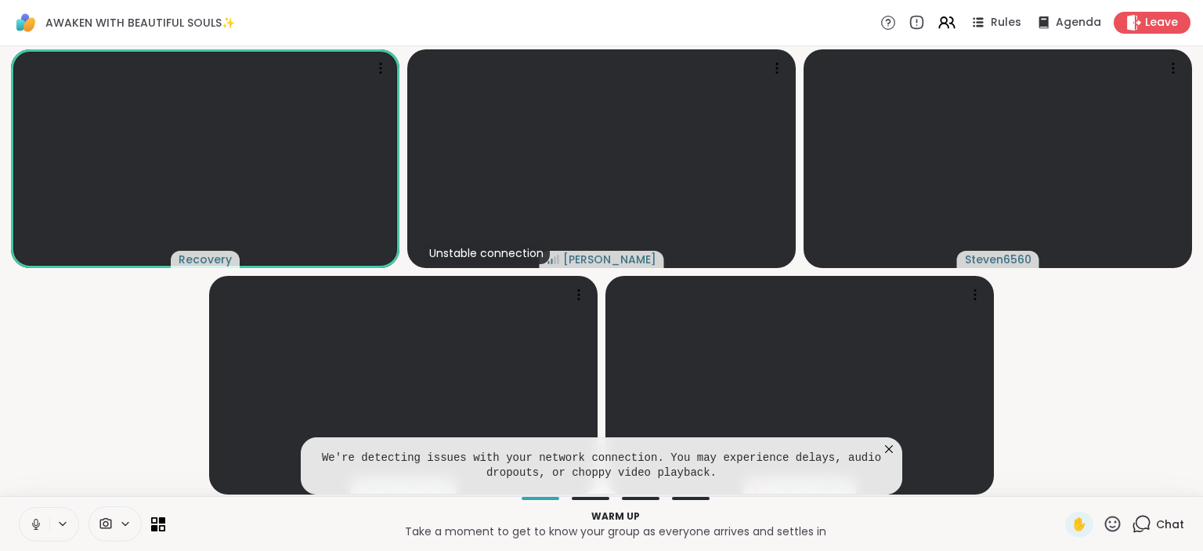
click at [34, 521] on icon at bounding box center [36, 522] width 4 height 7
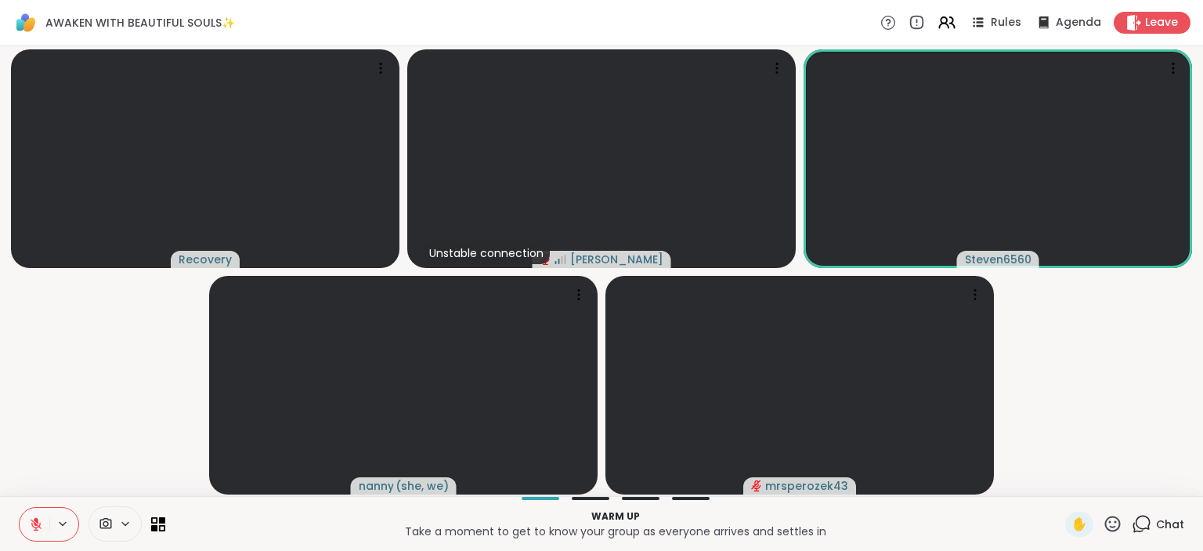
click at [37, 517] on icon at bounding box center [36, 524] width 14 height 14
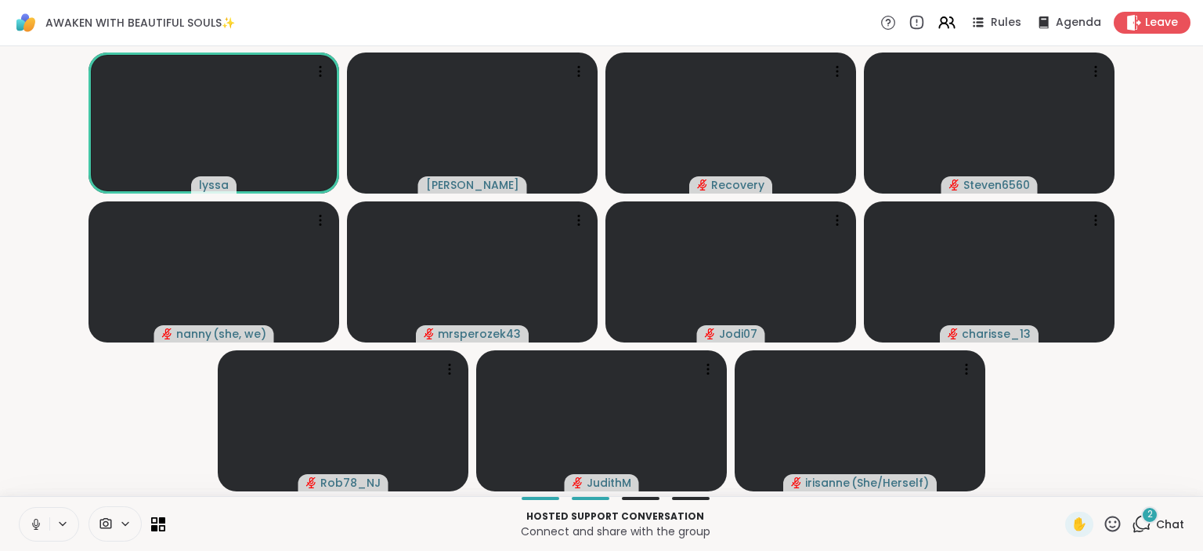
click at [35, 522] on icon at bounding box center [36, 524] width 14 height 14
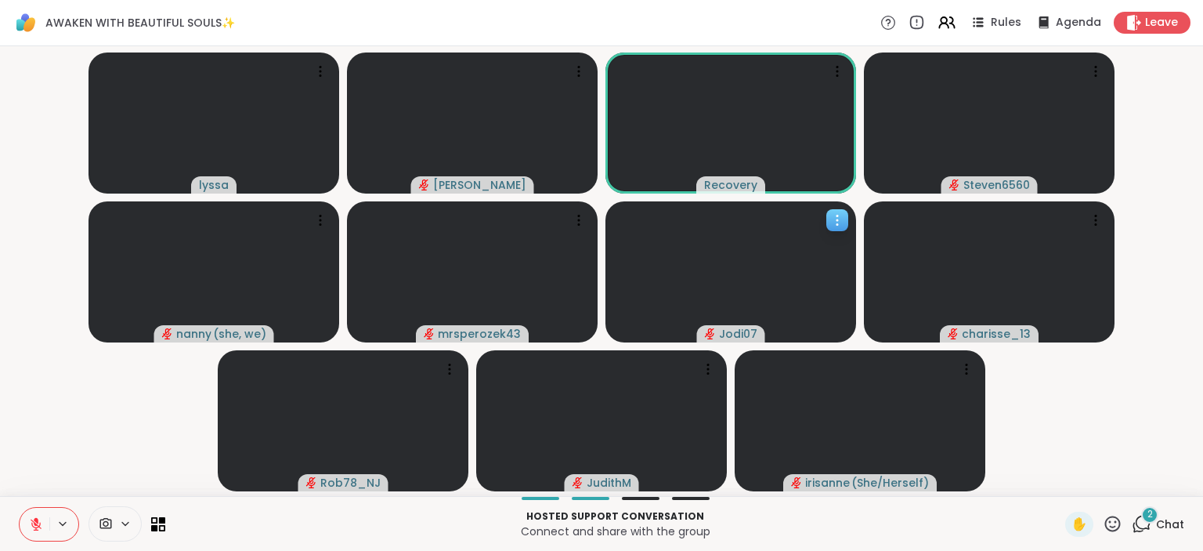
click at [736, 246] on div at bounding box center [730, 271] width 251 height 141
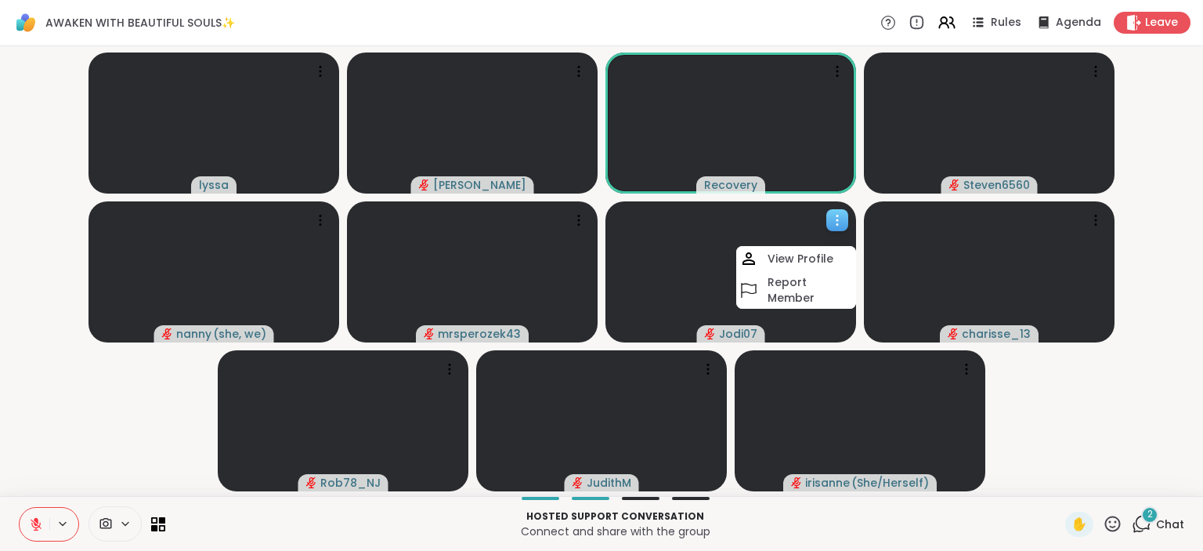
click at [736, 246] on div at bounding box center [730, 271] width 251 height 141
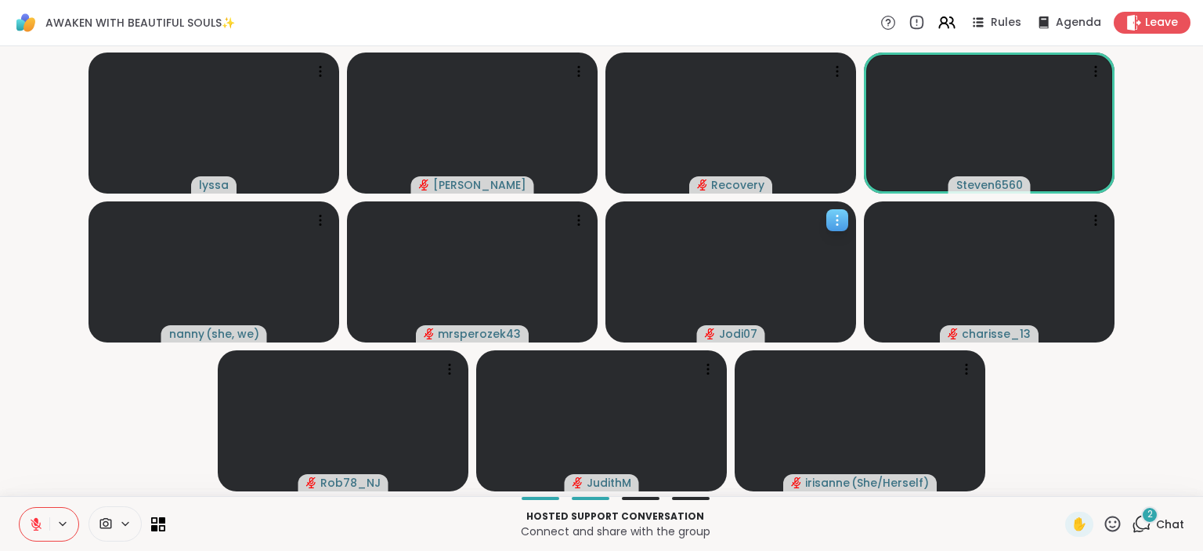
drag, startPoint x: 734, startPoint y: 258, endPoint x: 636, endPoint y: 249, distance: 98.4
click at [636, 249] on div at bounding box center [730, 271] width 251 height 141
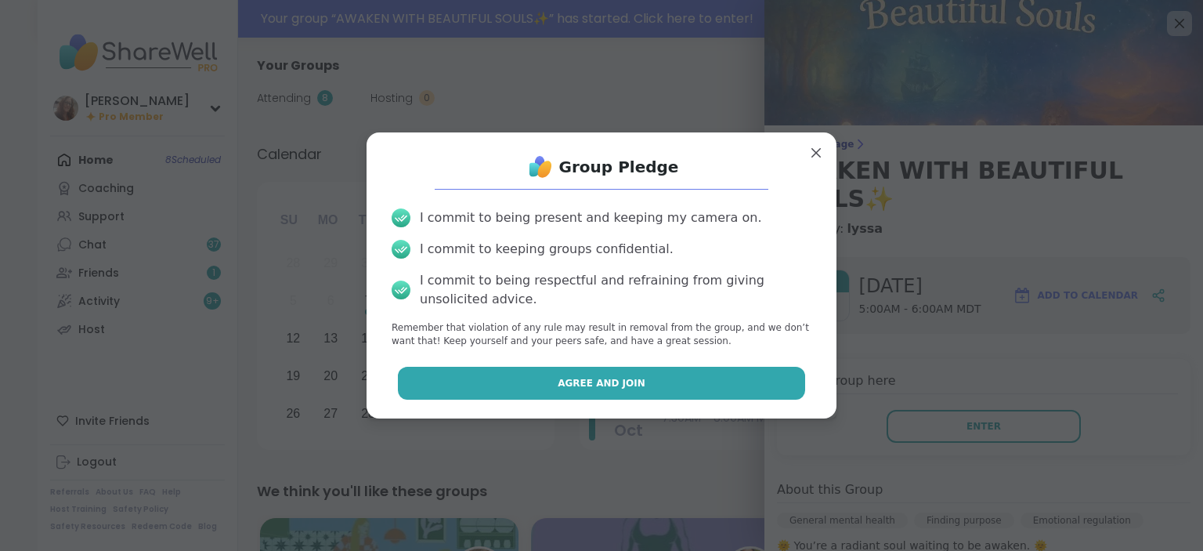
click at [770, 374] on button "Agree and Join" at bounding box center [602, 383] width 408 height 33
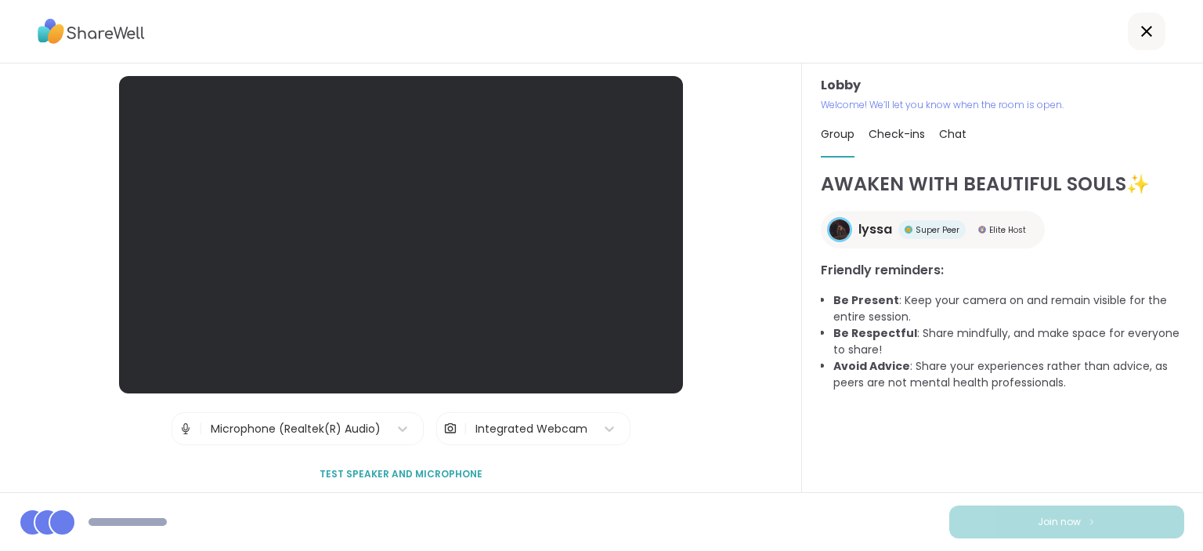
click at [1024, 433] on div "AWAKEN WITH BEAUTIFUL SOULS✨ lyssa Super Peer Elite Host Friendly reminders: Be…" at bounding box center [1002, 324] width 363 height 308
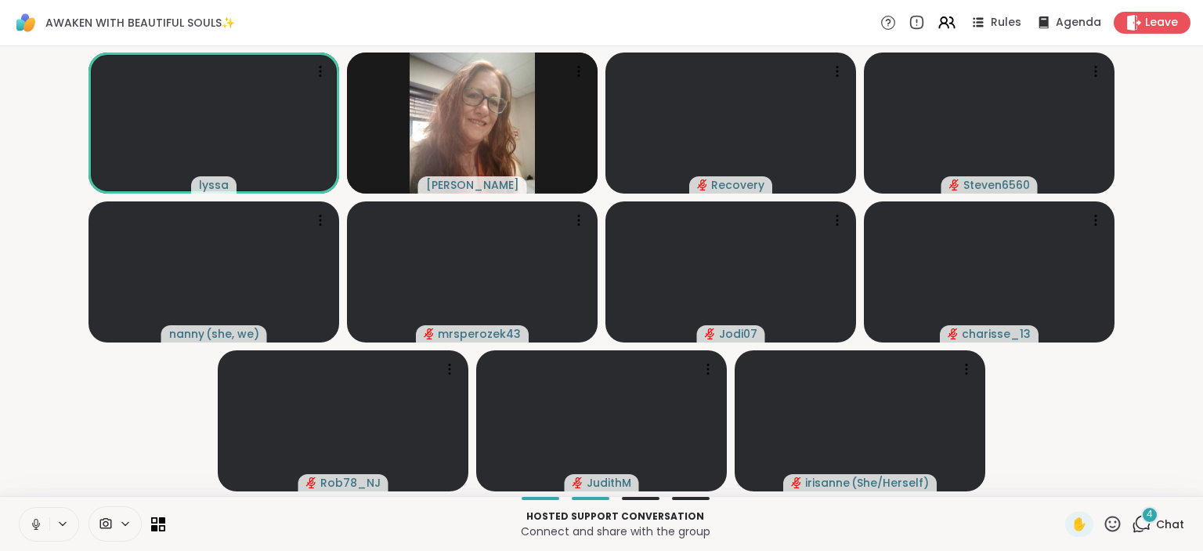
click at [1151, 517] on span "4" at bounding box center [1150, 514] width 6 height 13
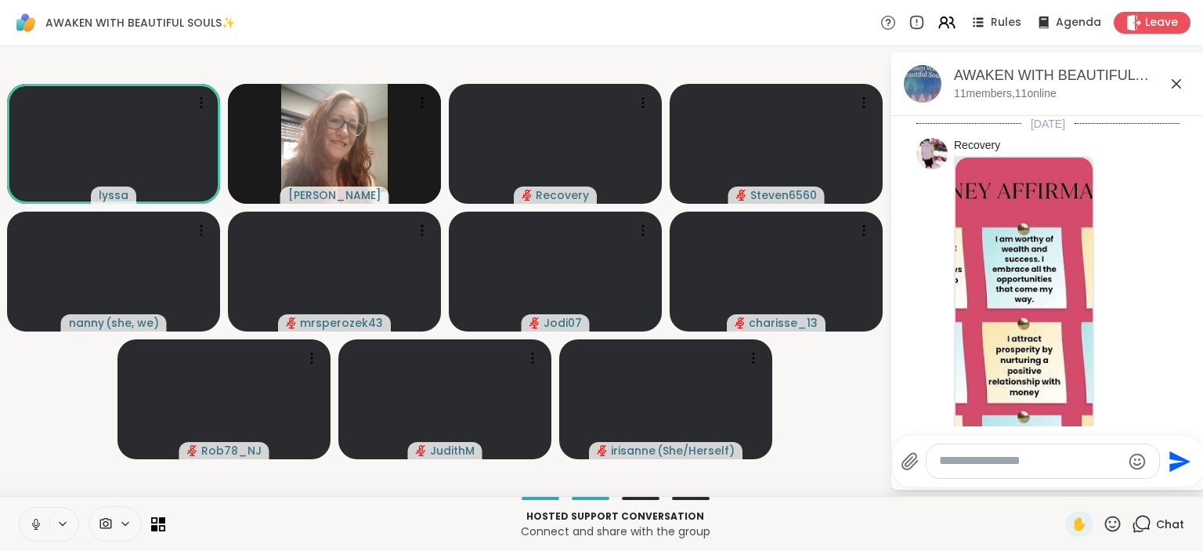
click at [985, 462] on textarea "Type your message" at bounding box center [1030, 461] width 183 height 16
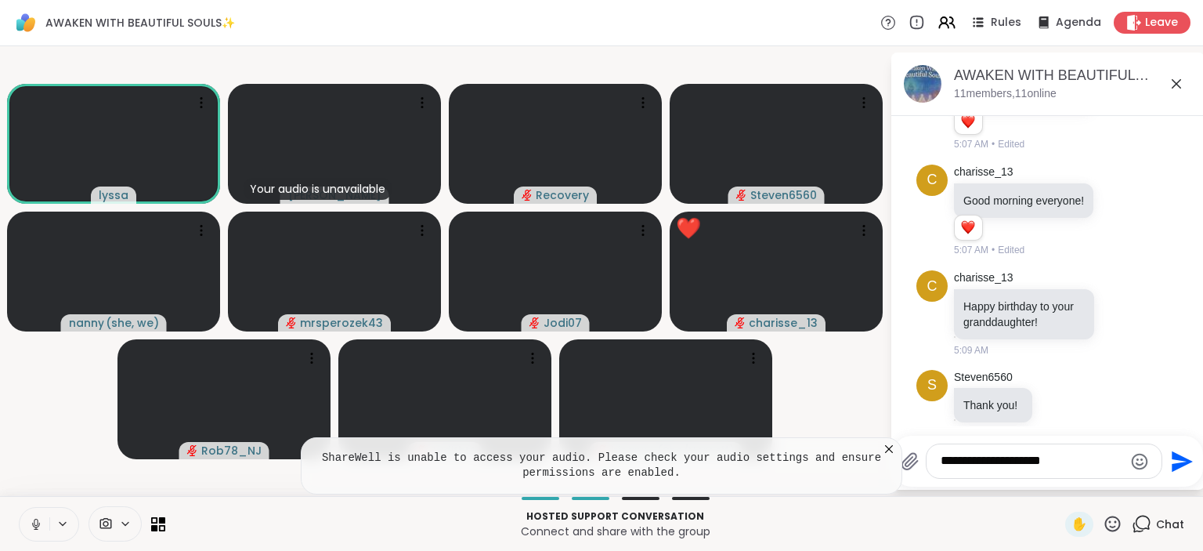
type textarea "**********"
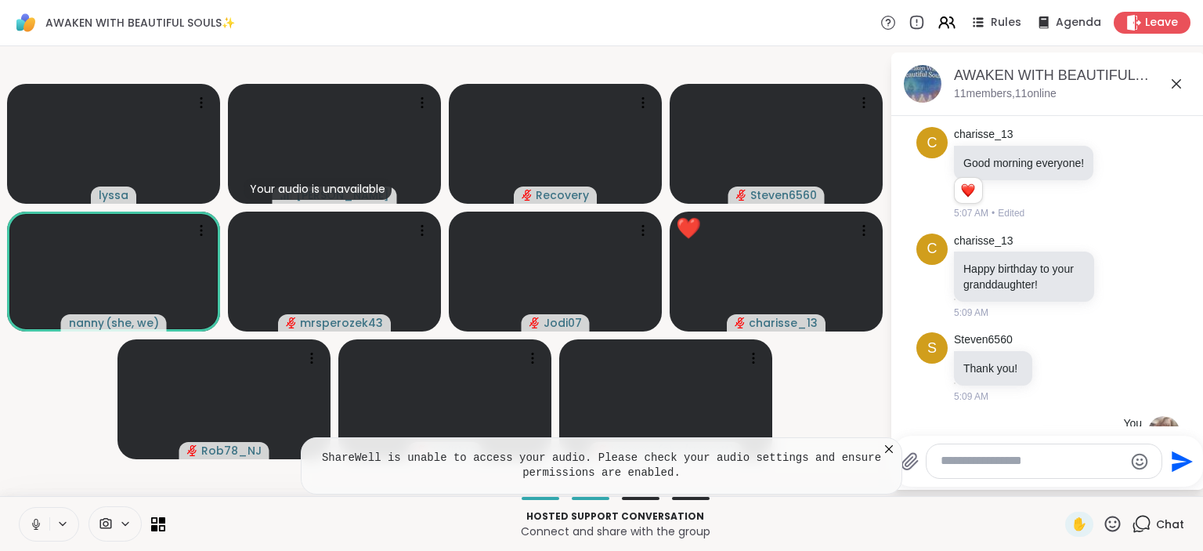
scroll to position [1983, 0]
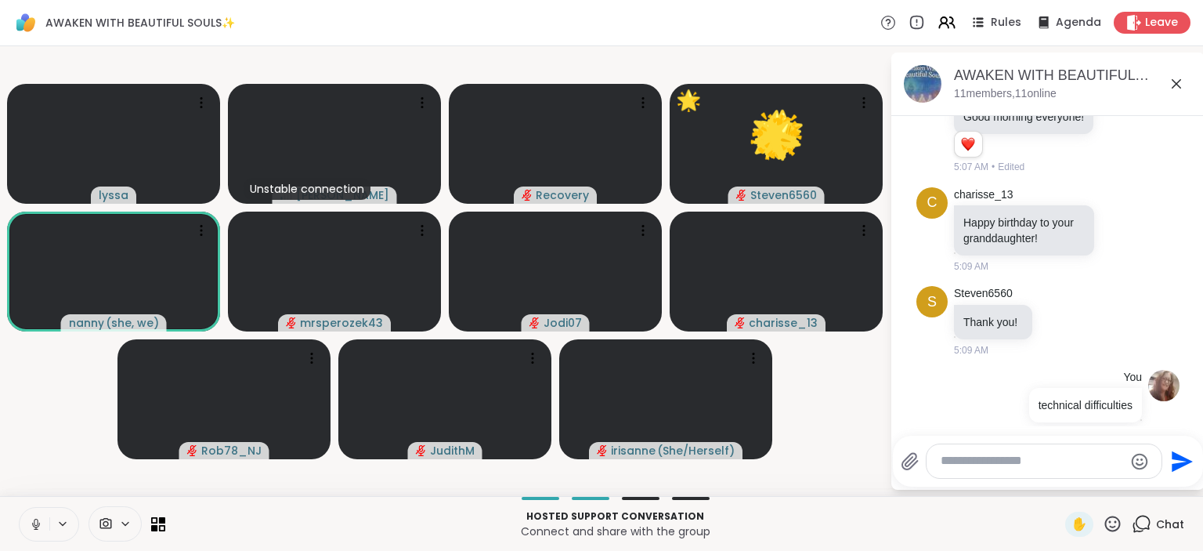
click at [29, 527] on icon at bounding box center [36, 524] width 14 height 14
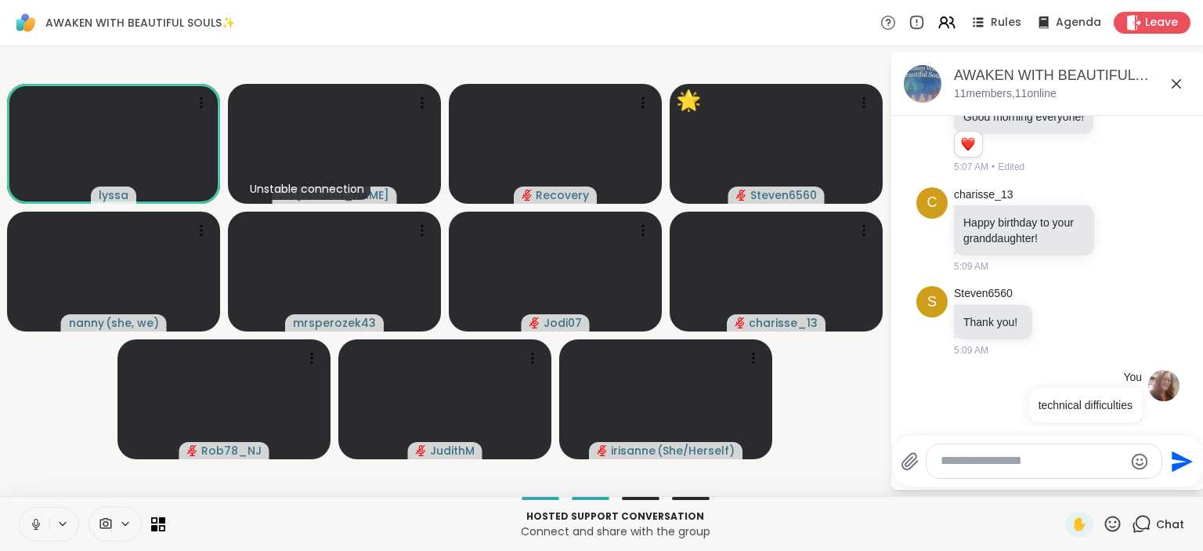
click at [29, 527] on icon at bounding box center [36, 524] width 14 height 14
click at [36, 523] on icon at bounding box center [36, 524] width 14 height 14
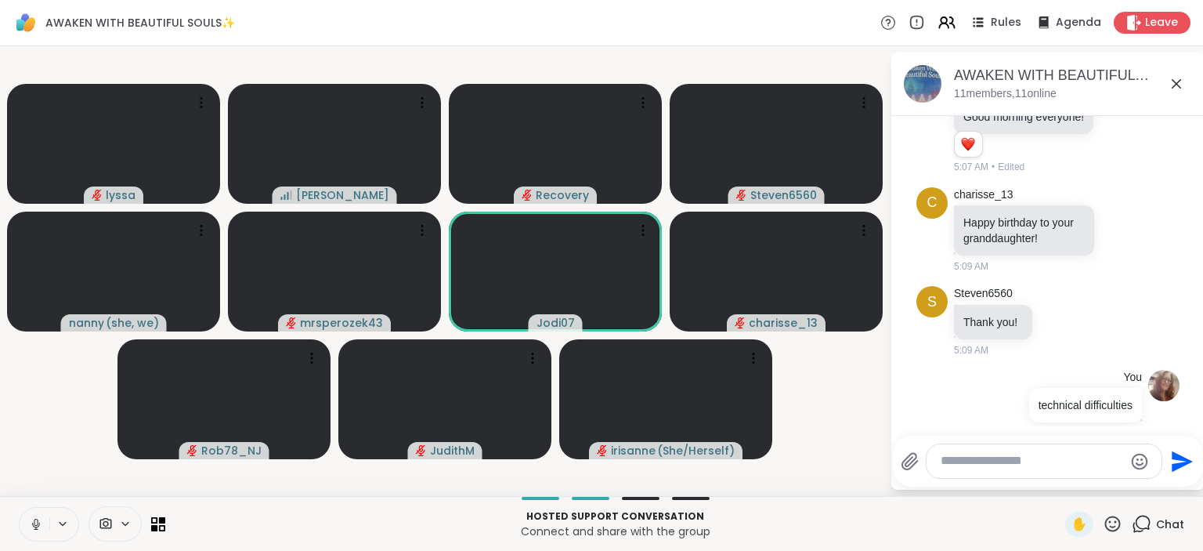
click at [18, 462] on video-player-container "lyssa dodi Recovery Steven6560 🌟 🌟 🌟 🌟 🌟 🌟 🌟 🌟 🌟 nanny ( she, we ) mrsperozek43…" at bounding box center [444, 270] width 871 height 437
click at [36, 515] on button at bounding box center [35, 524] width 30 height 33
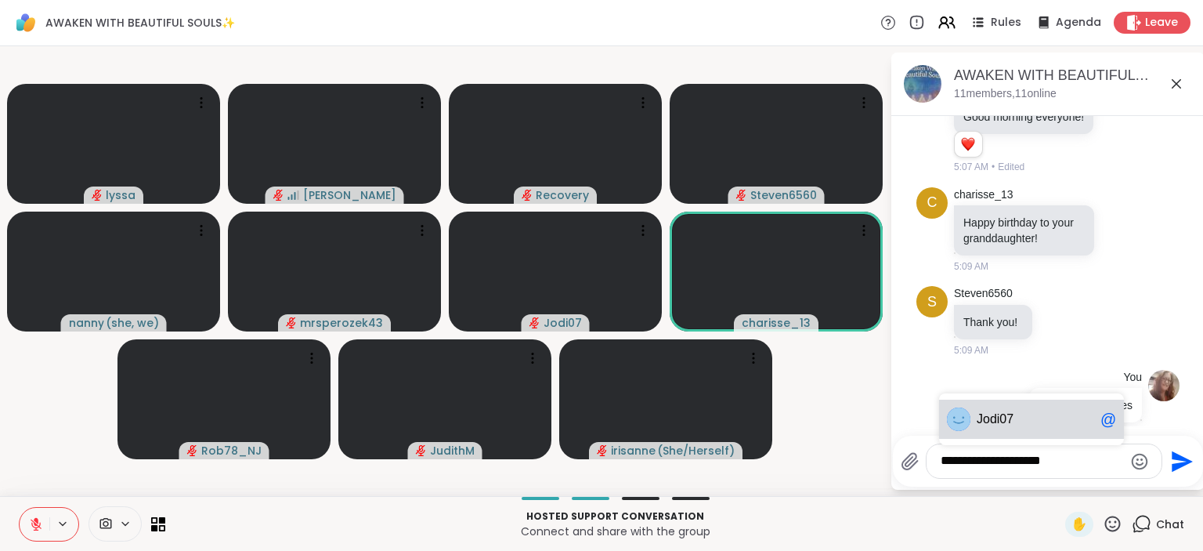
click at [1052, 426] on span "Jod i07" at bounding box center [1035, 419] width 117 height 16
click at [941, 459] on textarea "**********" at bounding box center [1032, 461] width 183 height 16
type textarea "**********"
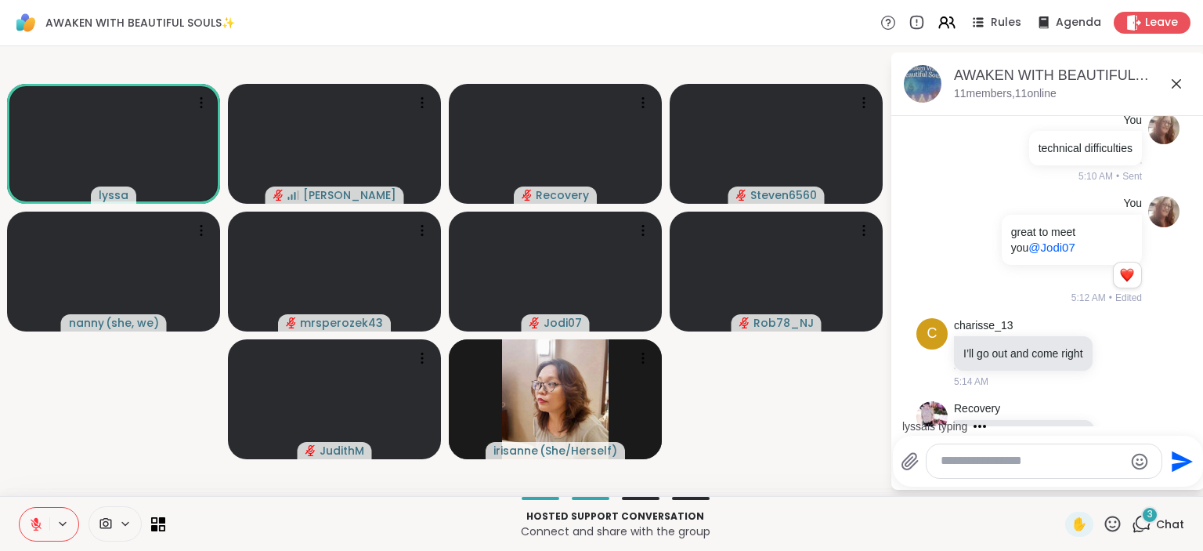
scroll to position [2385, 0]
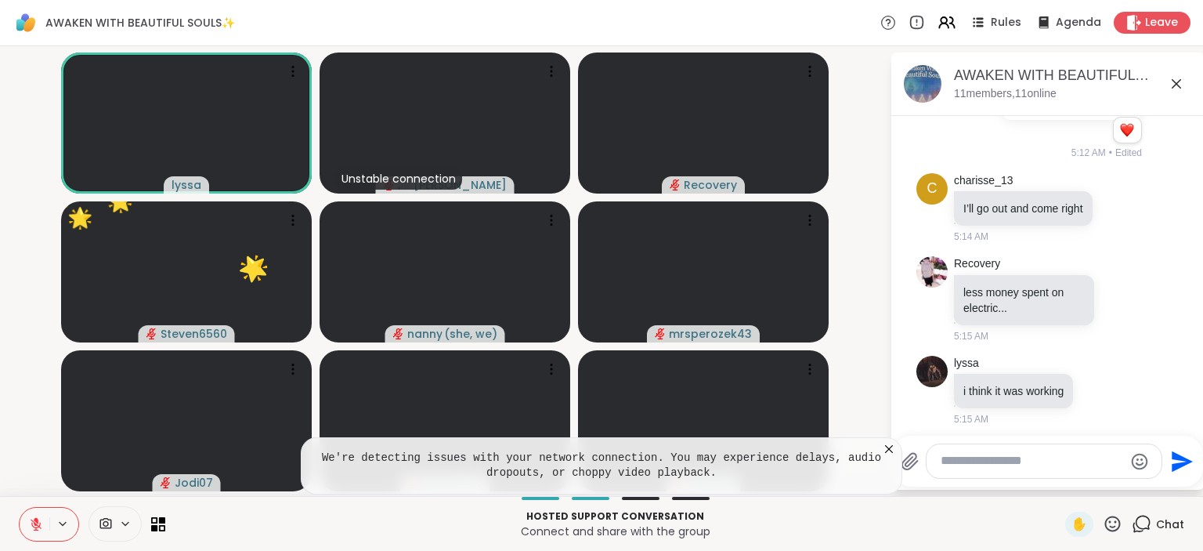
click at [34, 520] on icon at bounding box center [36, 520] width 5 height 6
click at [32, 519] on icon at bounding box center [36, 524] width 14 height 14
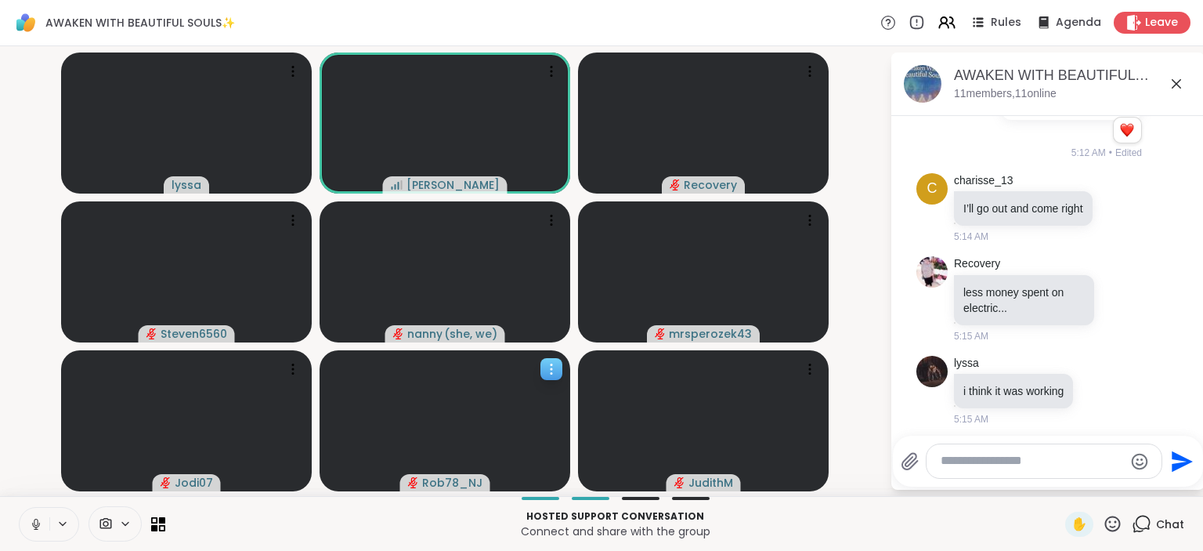
scroll to position [2557, 0]
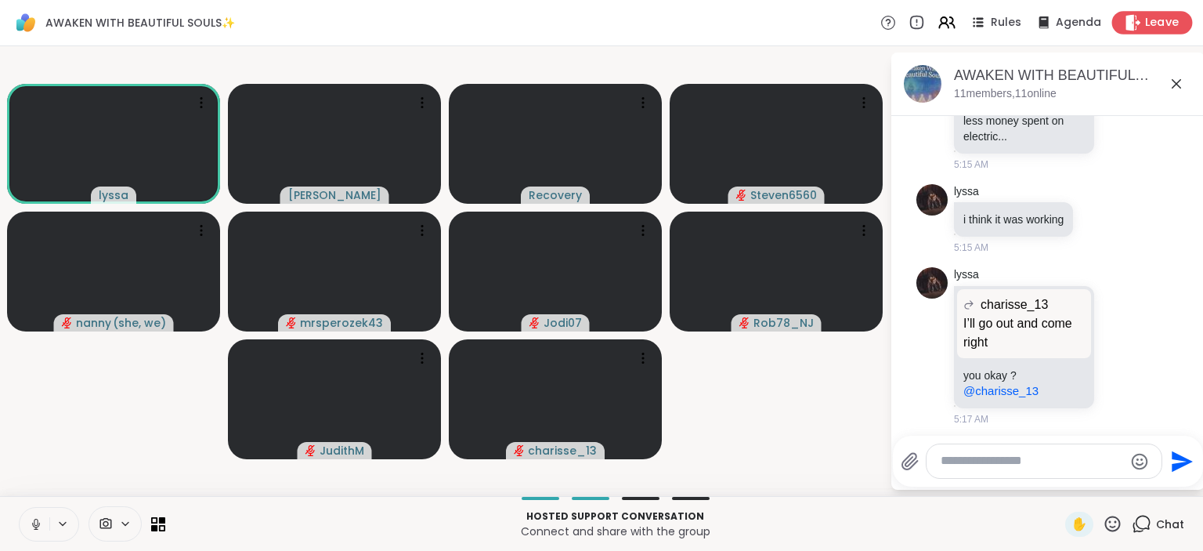
click at [1173, 20] on span "Leave" at bounding box center [1162, 23] width 34 height 16
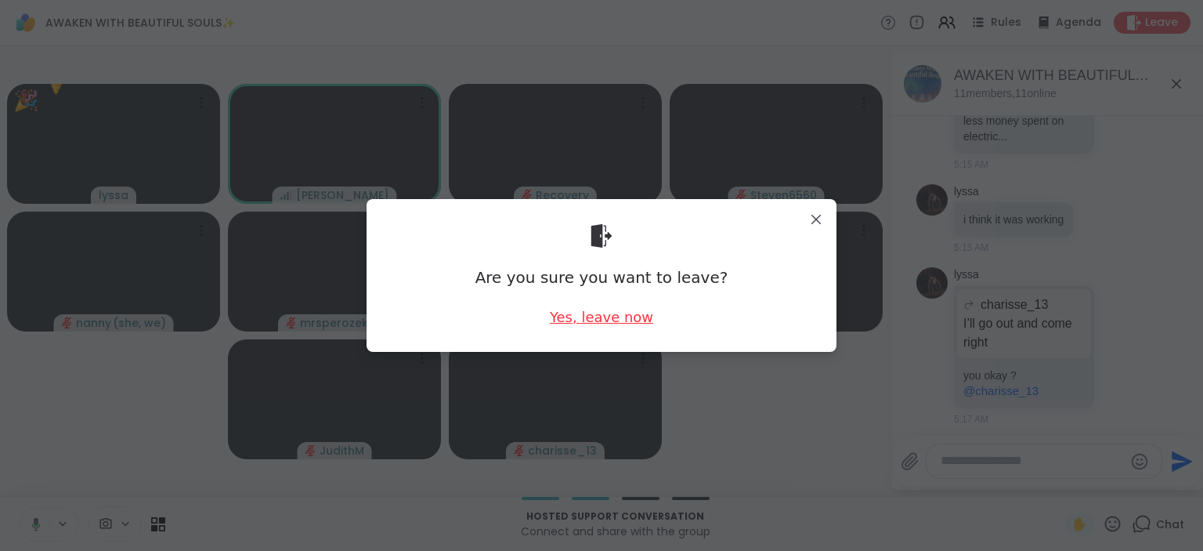
click at [589, 309] on div "Yes, leave now" at bounding box center [601, 317] width 103 height 20
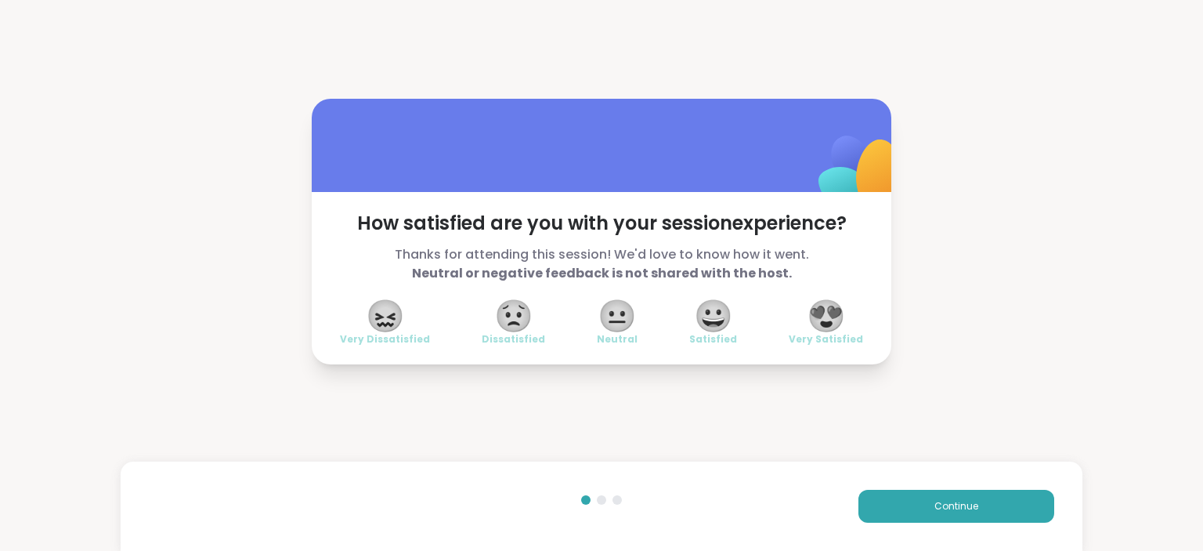
click at [836, 307] on span "😍" at bounding box center [826, 316] width 39 height 28
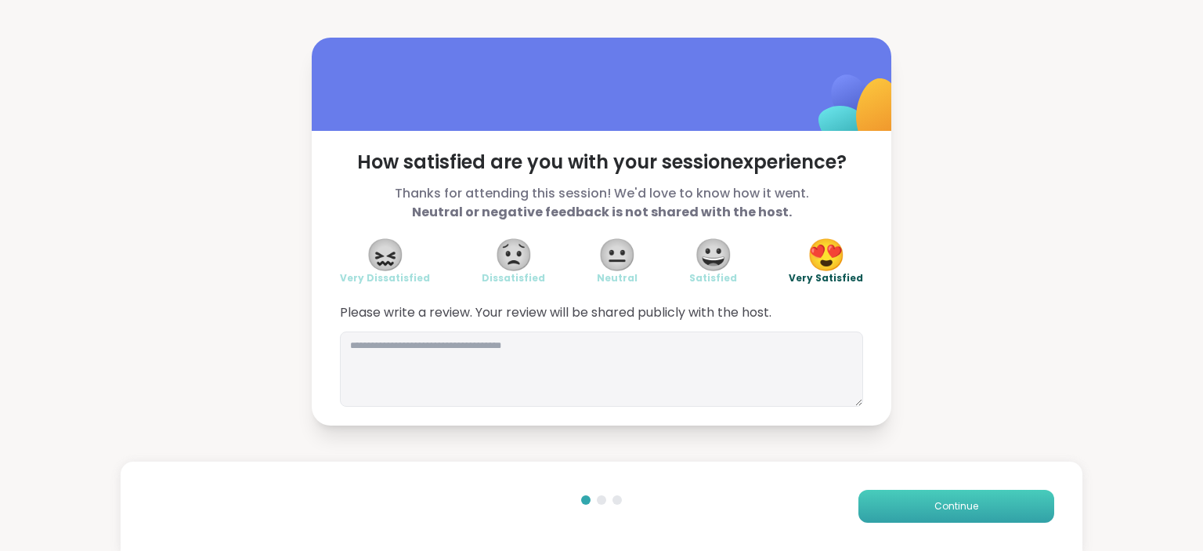
click at [945, 509] on span "Continue" at bounding box center [956, 506] width 44 height 14
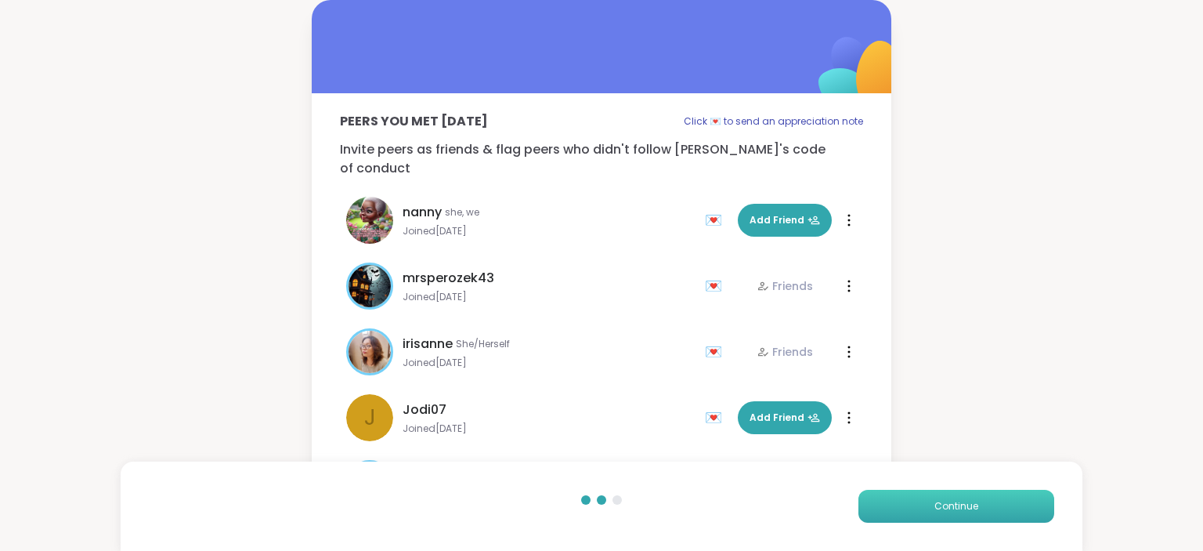
click at [945, 509] on span "Continue" at bounding box center [956, 506] width 44 height 14
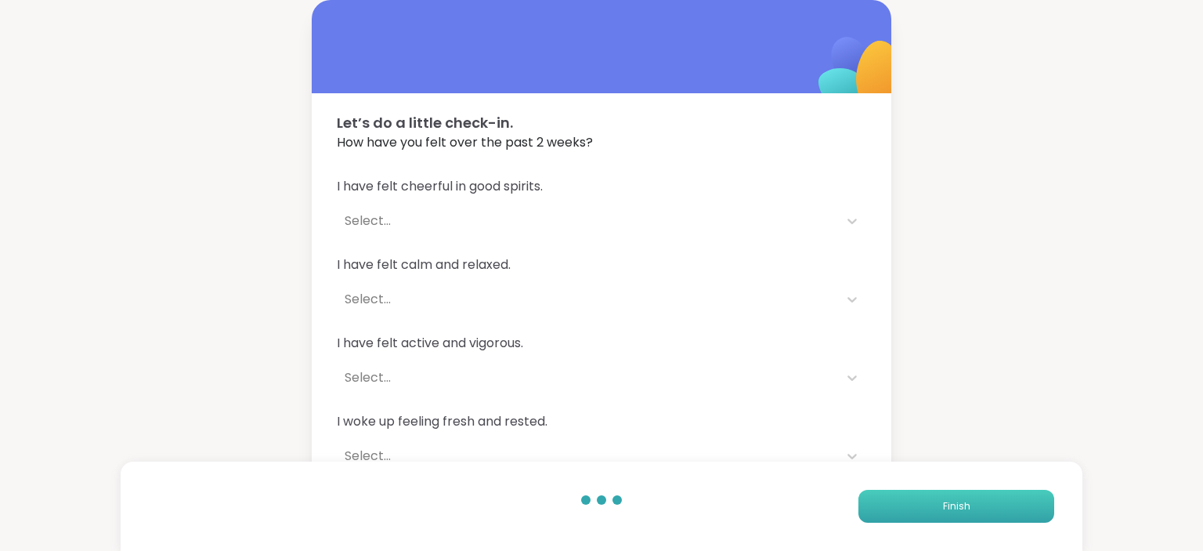
click at [945, 509] on span "Finish" at bounding box center [956, 506] width 27 height 14
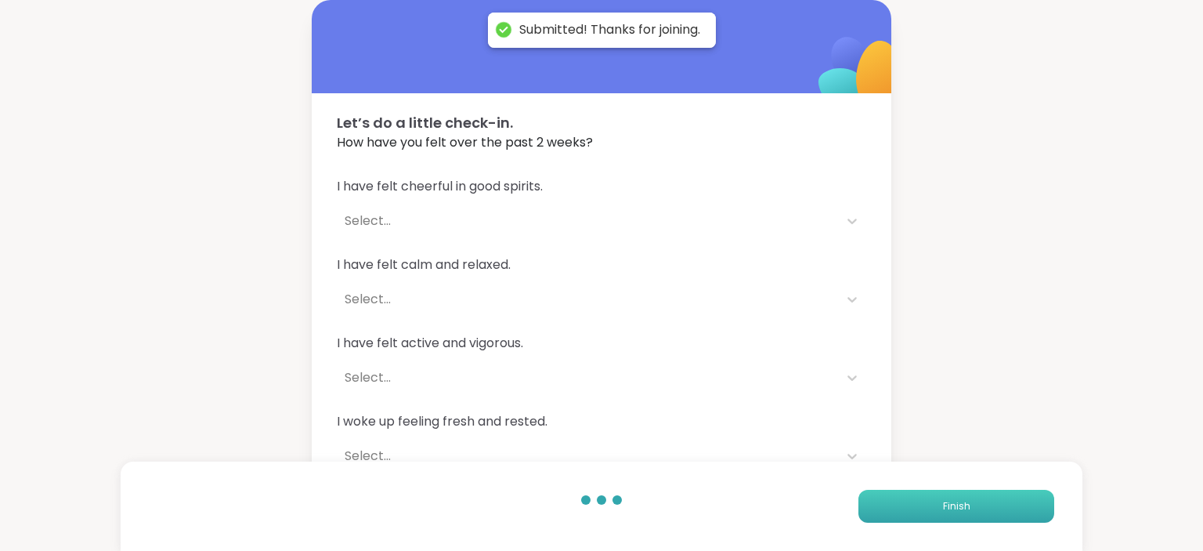
click at [945, 509] on span "Finish" at bounding box center [956, 506] width 27 height 14
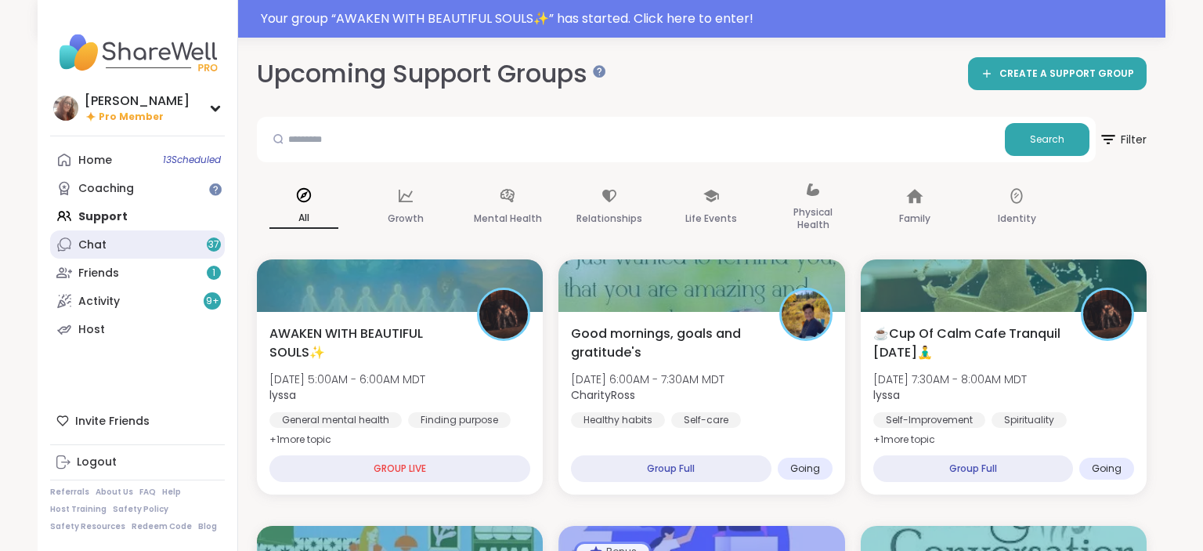
click at [165, 248] on link "Chat 37" at bounding box center [137, 244] width 175 height 28
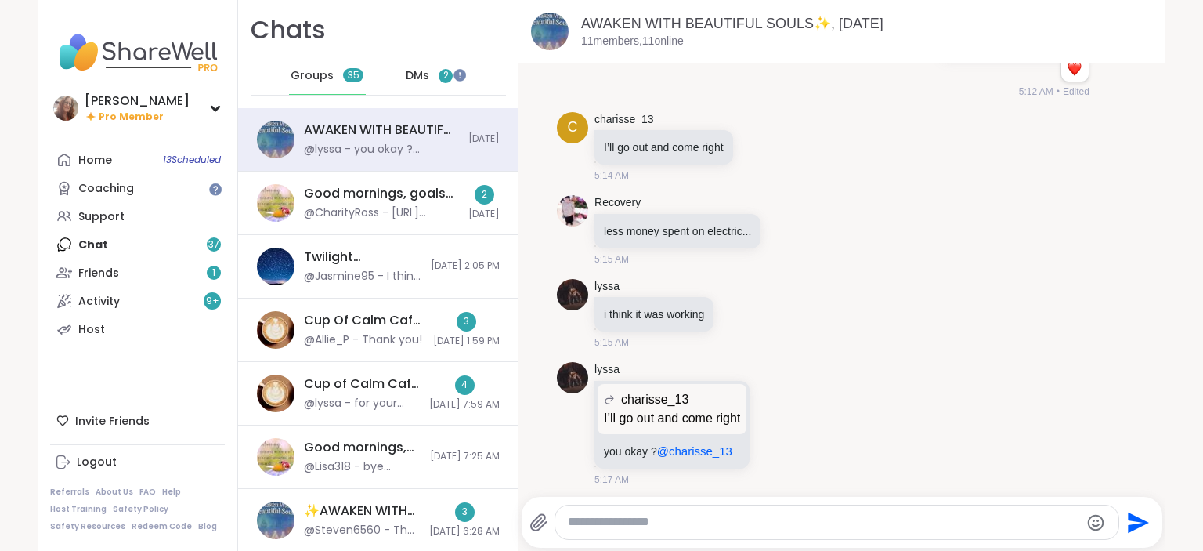
click at [416, 77] on span "DMs" at bounding box center [417, 76] width 23 height 16
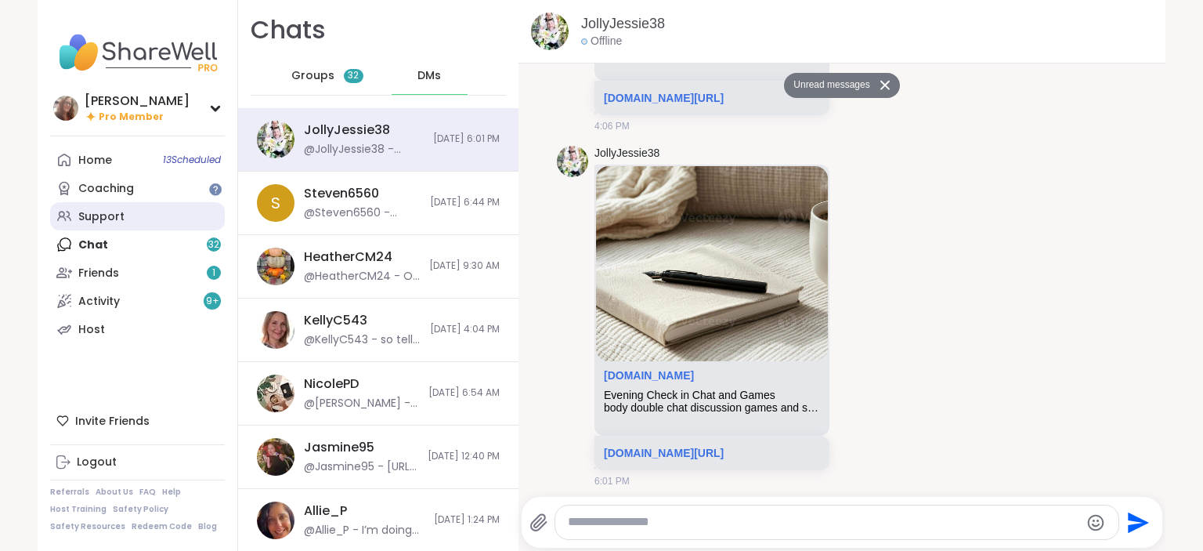
click at [149, 219] on link "Support" at bounding box center [137, 216] width 175 height 28
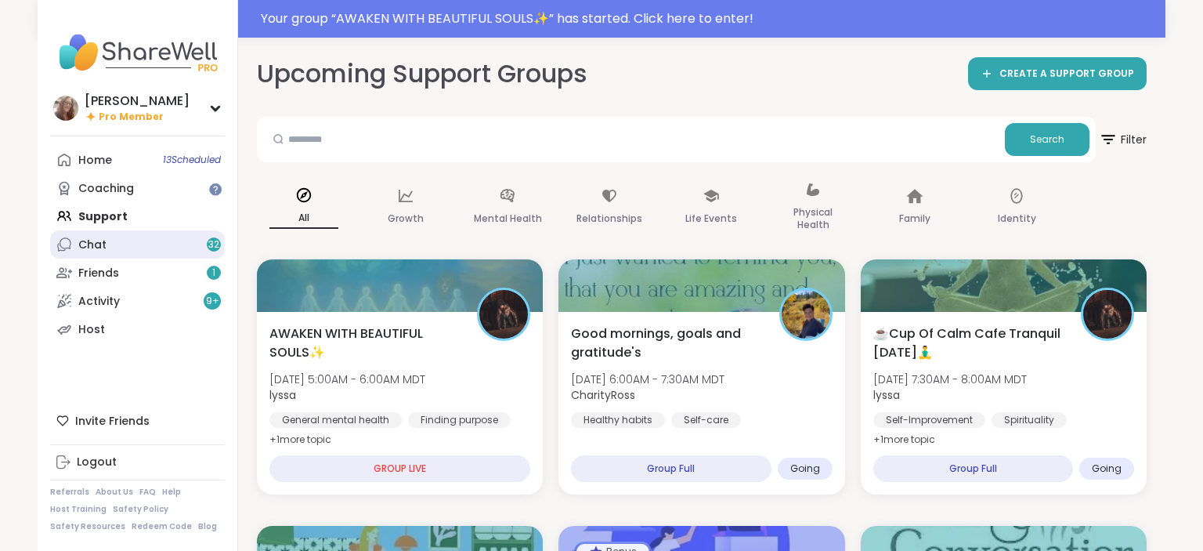
click at [134, 244] on link "Chat 32" at bounding box center [137, 244] width 175 height 28
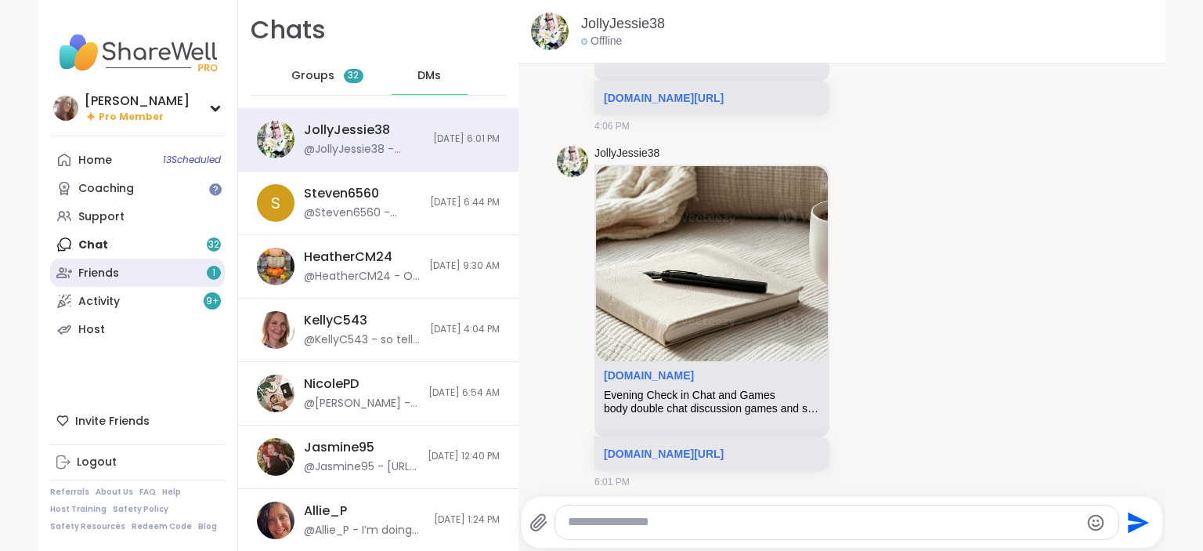
click at [143, 268] on link "Friends 1" at bounding box center [137, 272] width 175 height 28
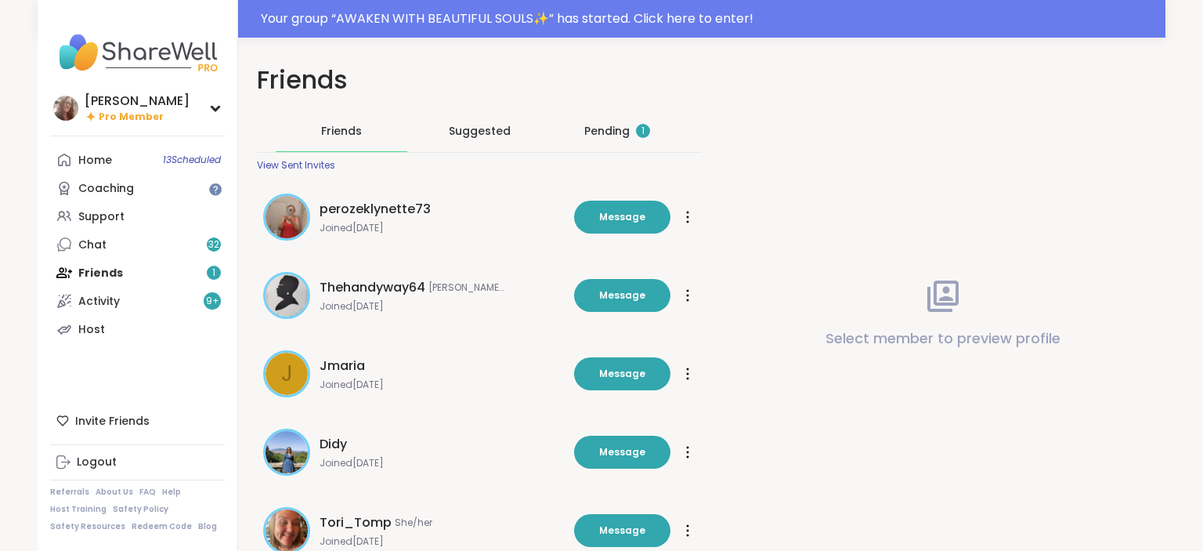
click at [601, 124] on div "Pending 1" at bounding box center [617, 131] width 66 height 16
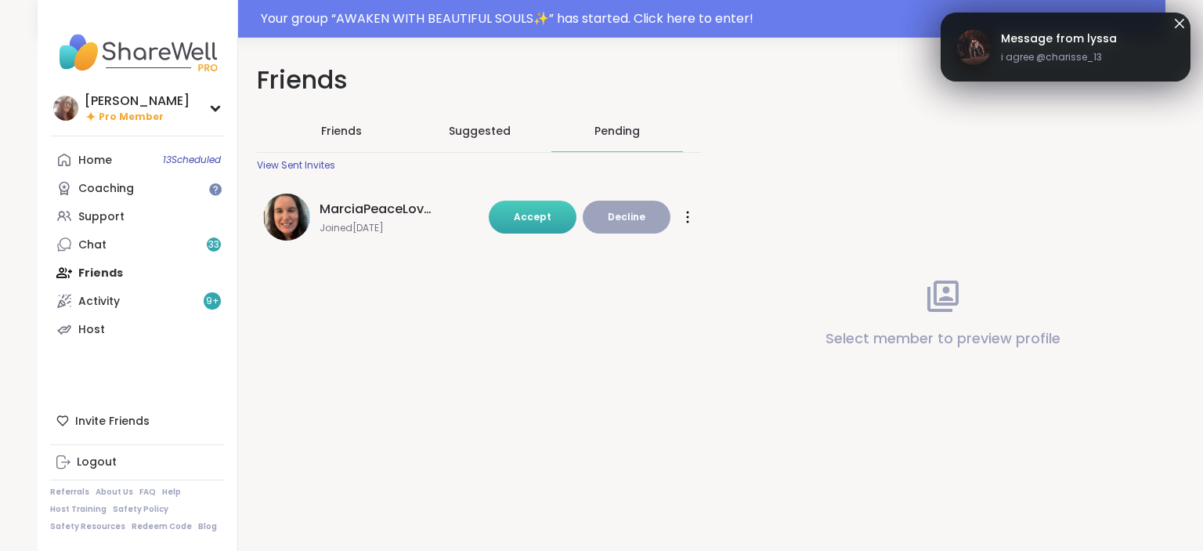
click at [555, 215] on button "Accept" at bounding box center [533, 217] width 88 height 33
